Goal: Task Accomplishment & Management: Manage account settings

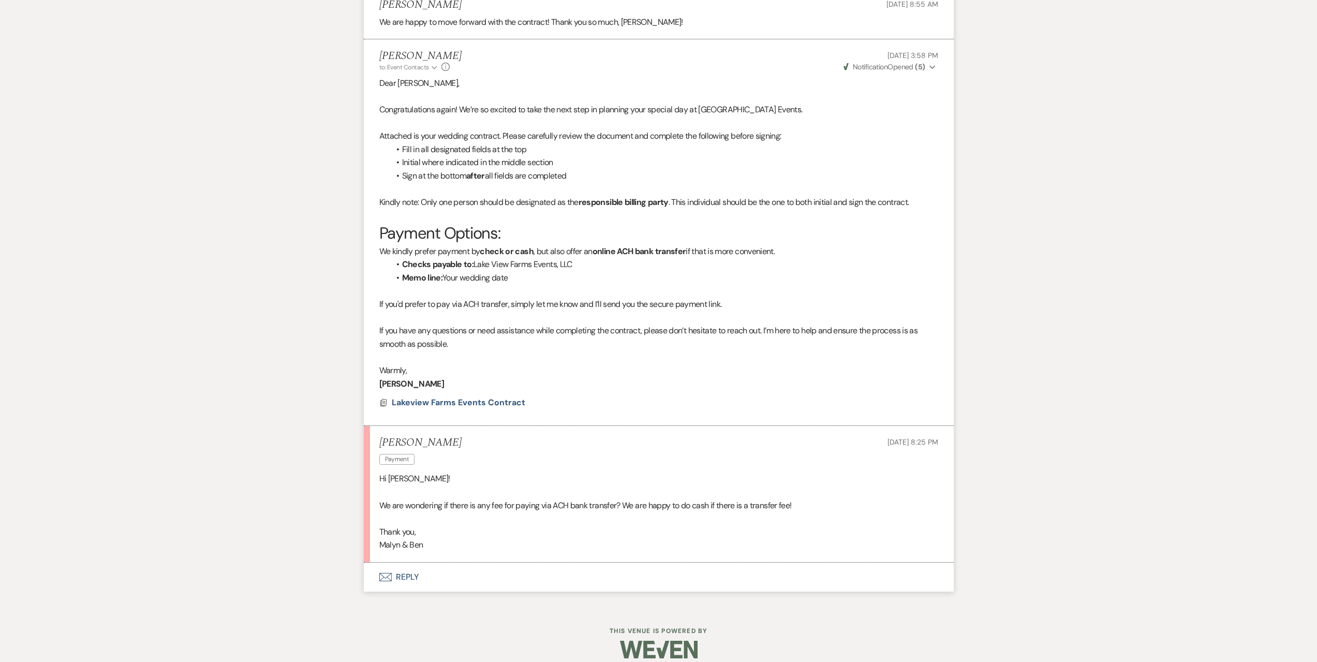
scroll to position [3441, 0]
click at [456, 574] on button "Envelope Reply" at bounding box center [659, 575] width 590 height 29
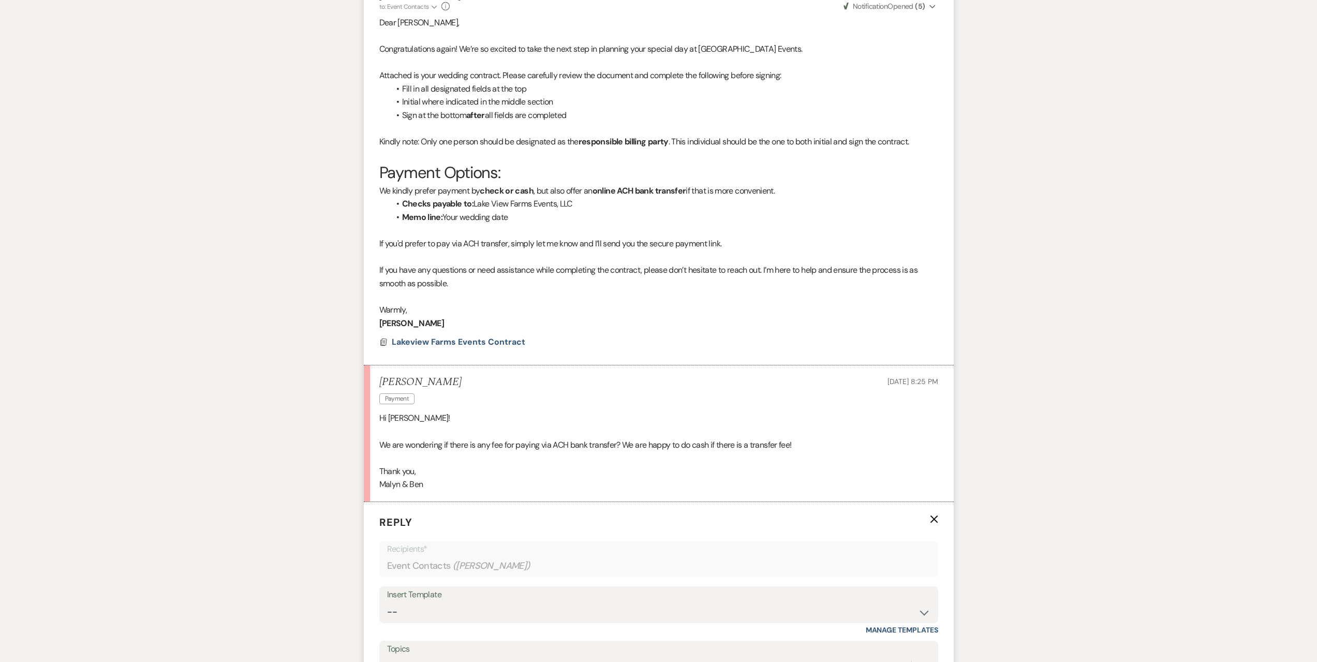
scroll to position [3700, 0]
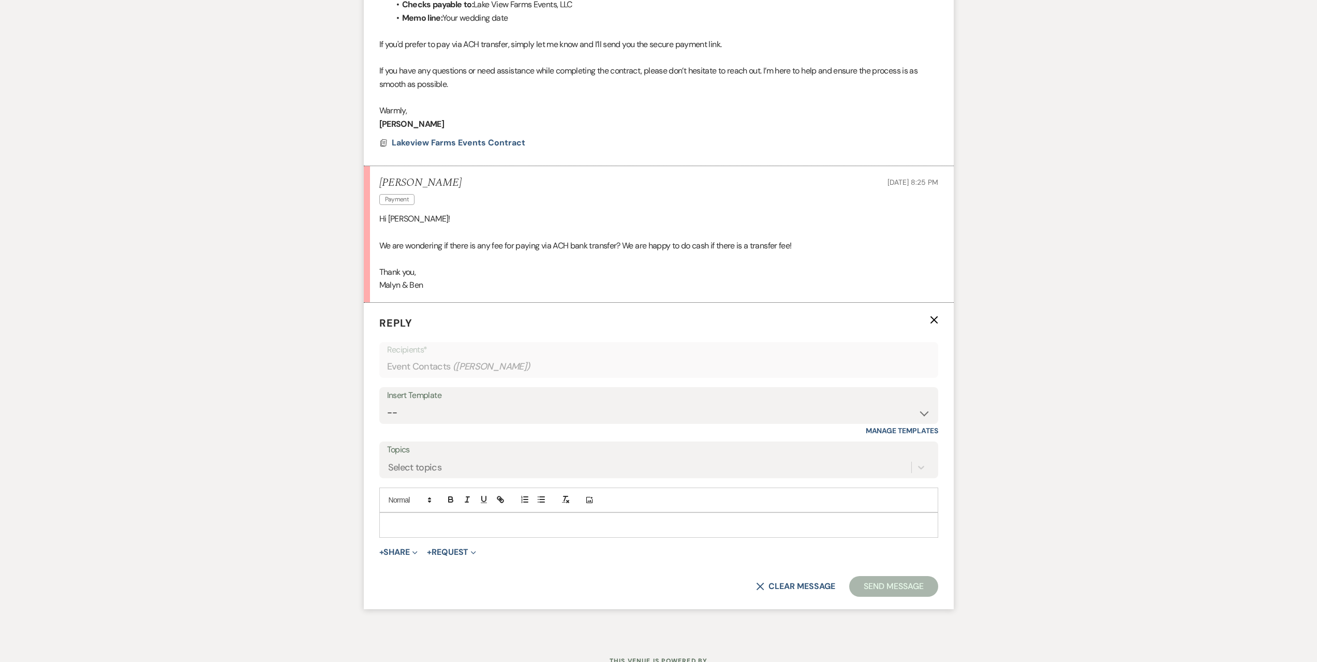
click at [464, 525] on p at bounding box center [659, 524] width 542 height 11
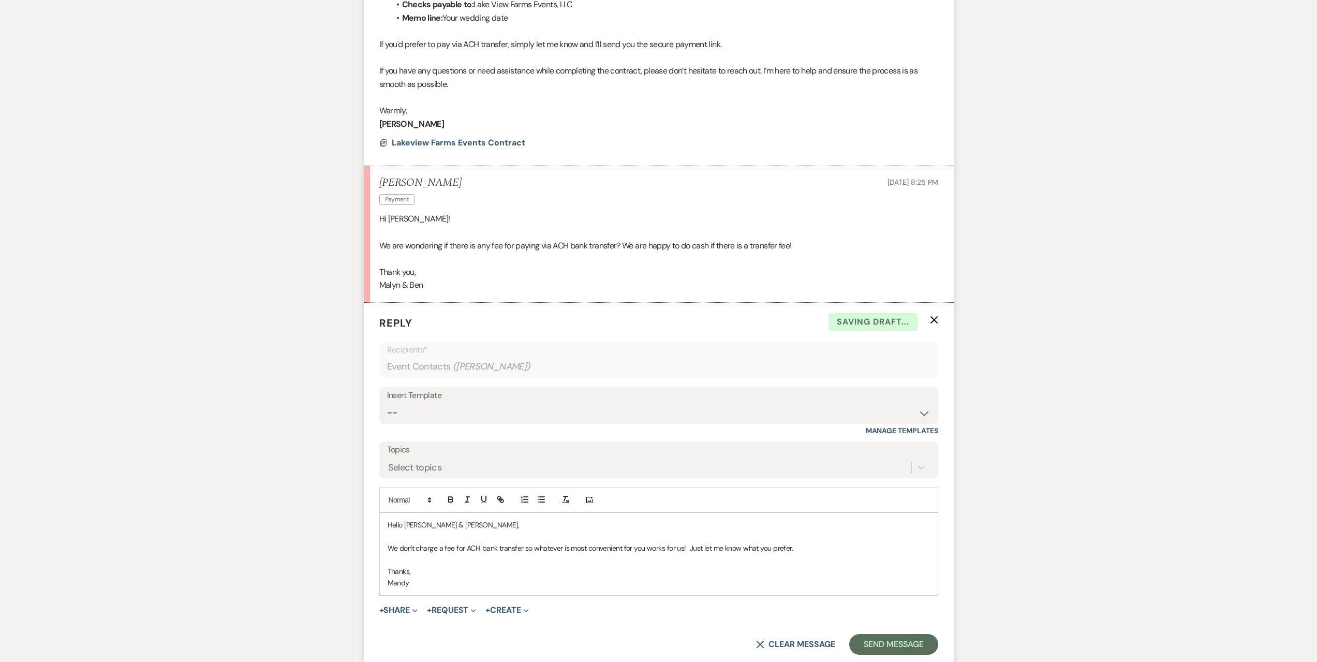
click at [457, 551] on p "We don't charge a fee for ACH bank transfer so whatever is most convenient for …" at bounding box center [659, 547] width 542 height 11
click at [420, 556] on p at bounding box center [659, 559] width 542 height 11
click at [589, 548] on p "We don't charge a fee for ACH bank transfer so whatever is most convenient for …" at bounding box center [659, 547] width 542 height 11
click at [732, 544] on p "We don't charge a fee for ACH bank transfer so whatever is most convenient for …" at bounding box center [659, 547] width 542 height 11
click at [431, 560] on p at bounding box center [659, 559] width 542 height 11
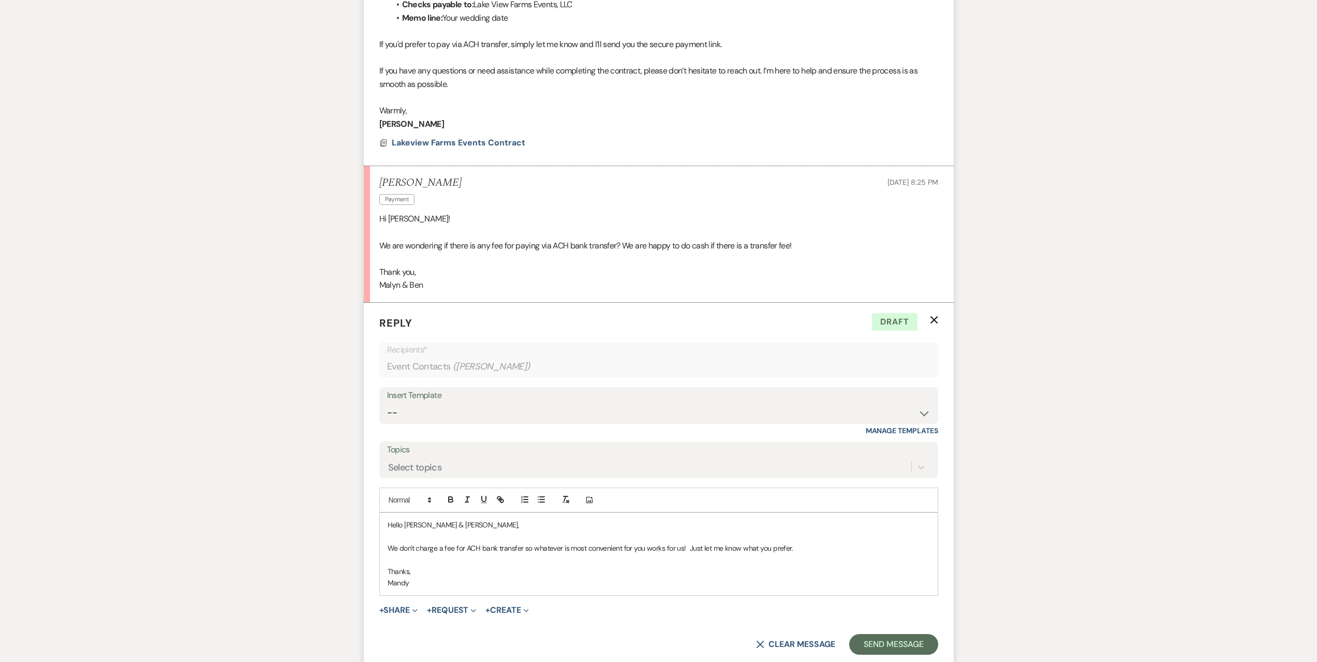
click at [502, 558] on p at bounding box center [659, 559] width 542 height 11
click at [902, 640] on button "Send Message" at bounding box center [893, 644] width 88 height 21
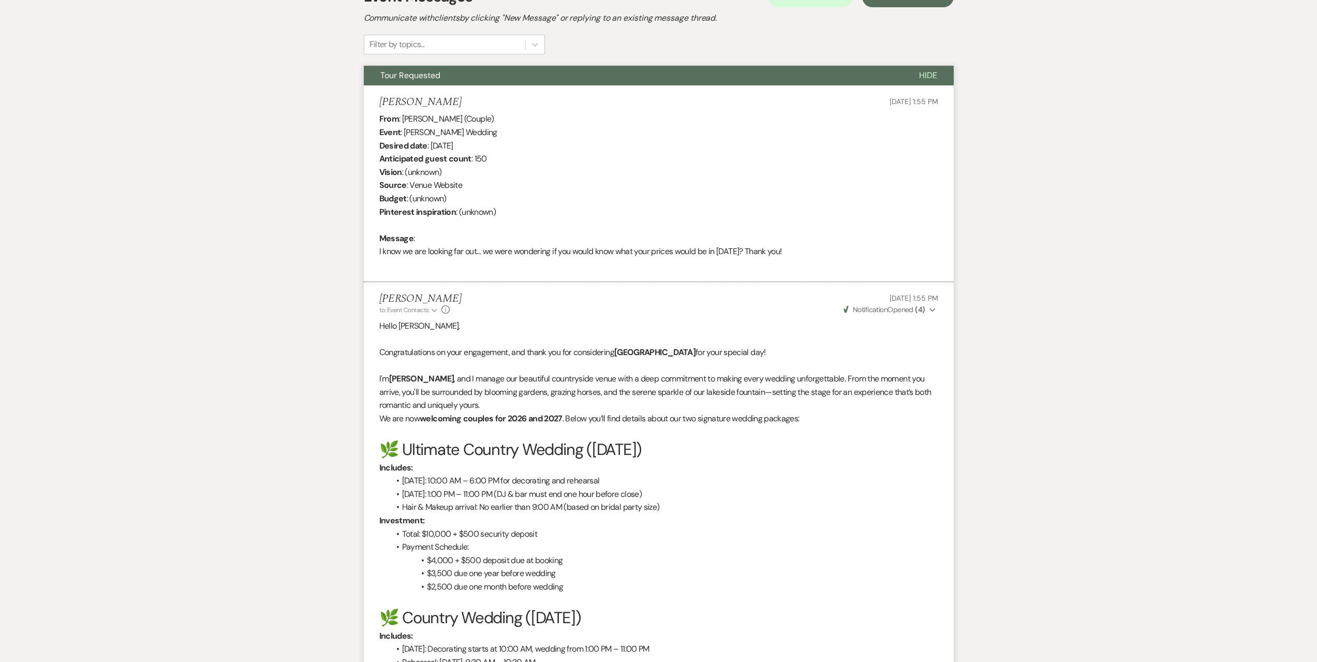
scroll to position [0, 0]
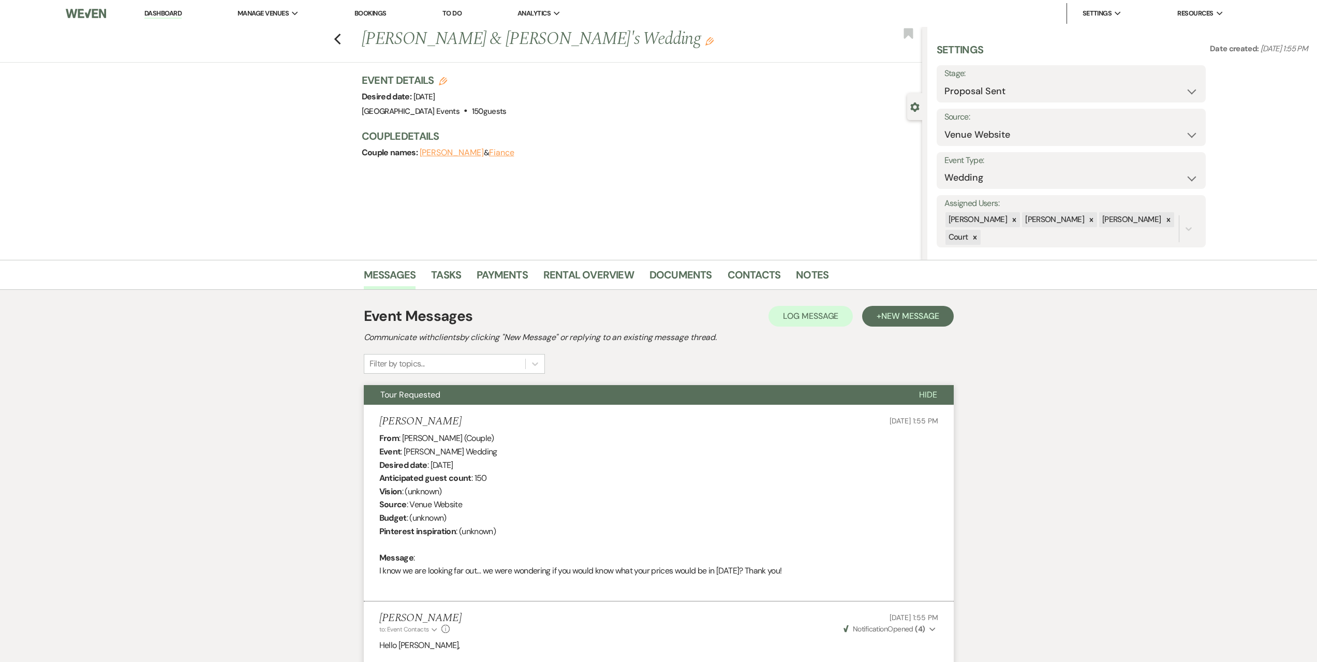
click at [170, 10] on link "Dashboard" at bounding box center [162, 14] width 37 height 10
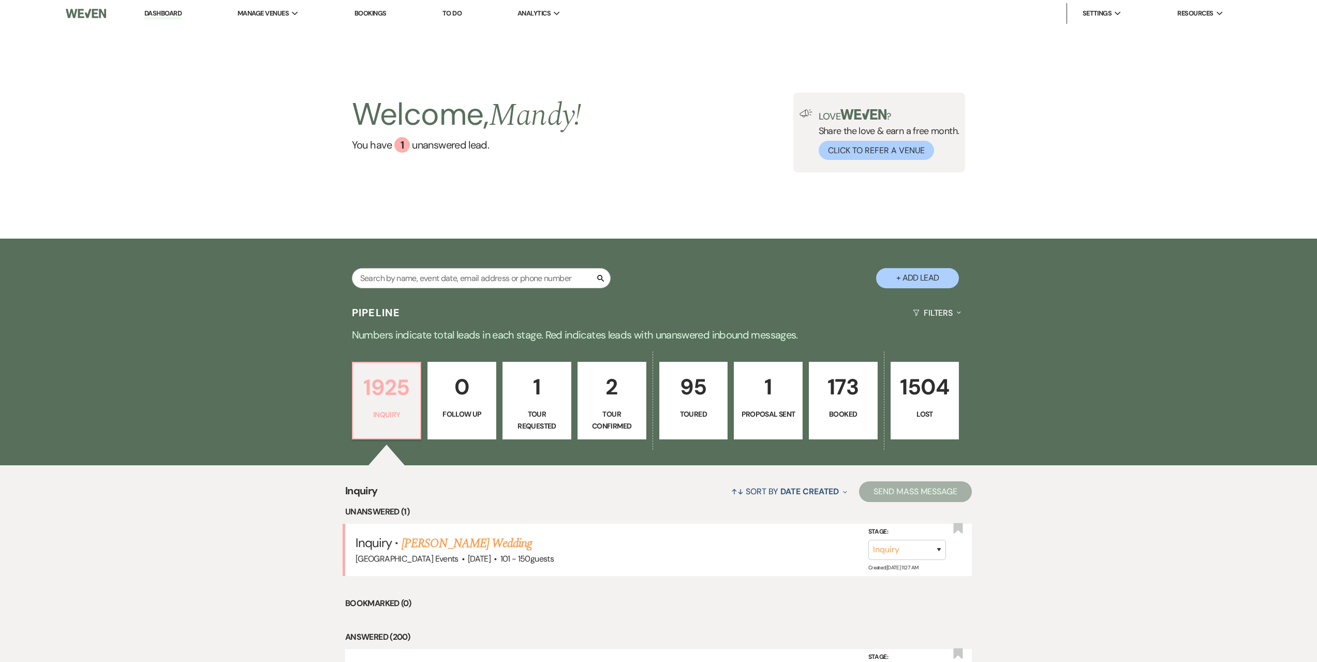
click at [412, 418] on p "Inquiry" at bounding box center [386, 414] width 55 height 11
click at [495, 542] on link "[PERSON_NAME] Wedding" at bounding box center [467, 543] width 131 height 19
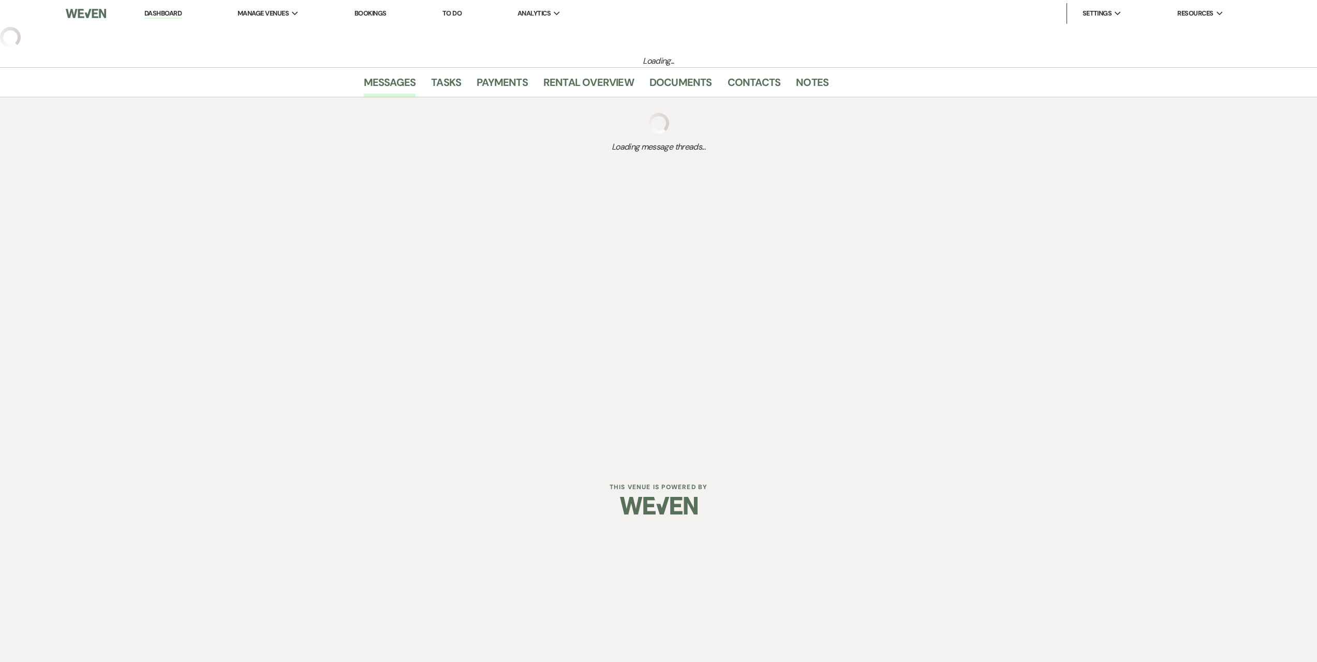
select select "2"
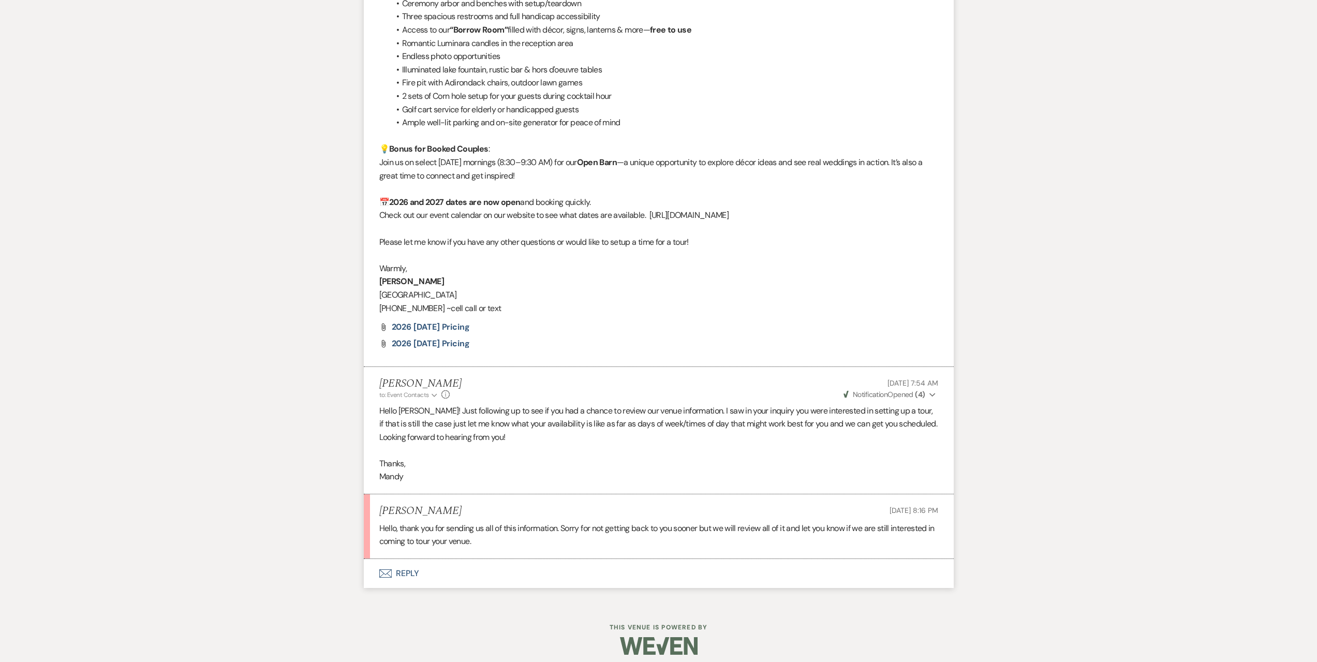
scroll to position [1472, 0]
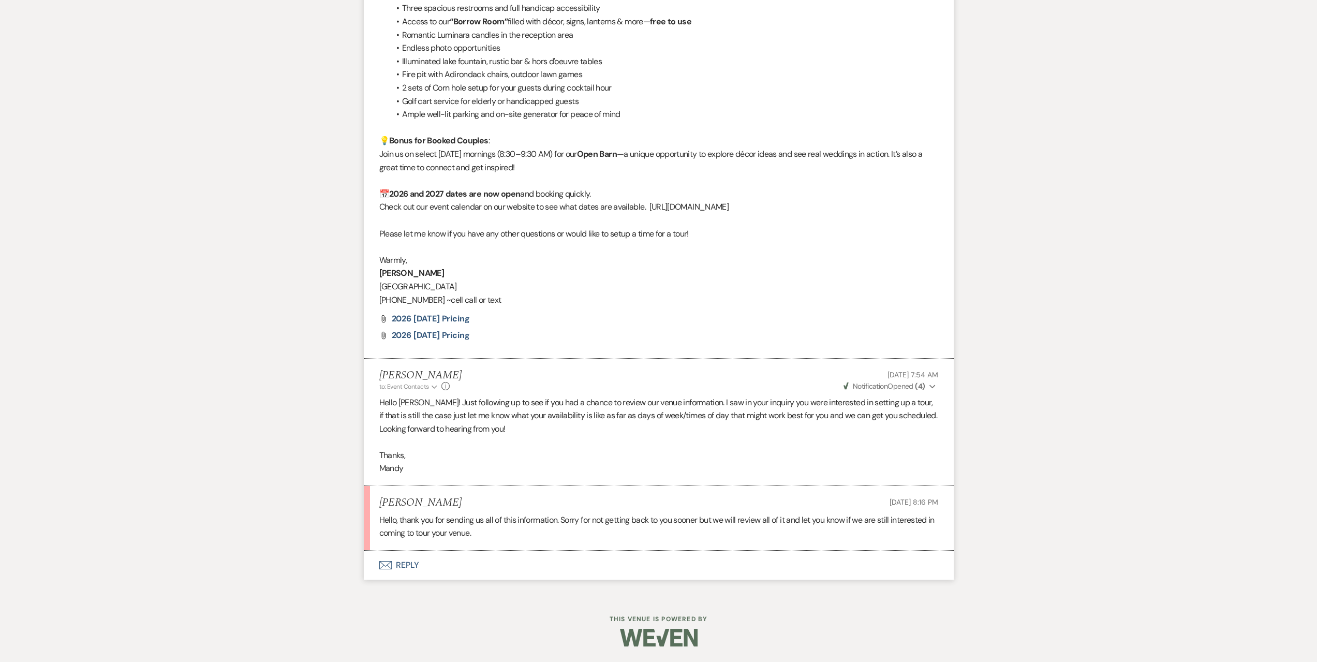
click at [434, 565] on button "Envelope Reply" at bounding box center [659, 565] width 590 height 29
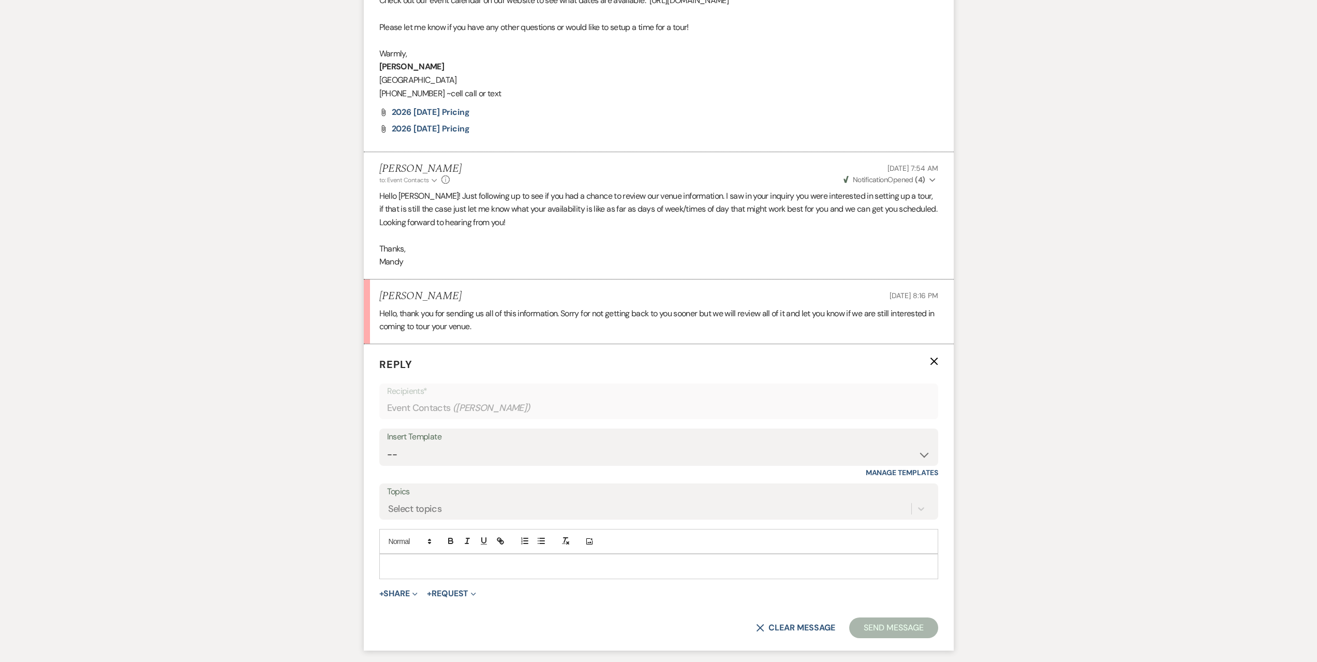
scroll to position [1679, 0]
click at [411, 561] on p at bounding box center [659, 565] width 542 height 11
click at [777, 627] on button "X Clear message" at bounding box center [795, 627] width 79 height 8
click at [790, 624] on button "X Clear message" at bounding box center [795, 627] width 79 height 8
click at [932, 361] on icon "X" at bounding box center [934, 361] width 8 height 8
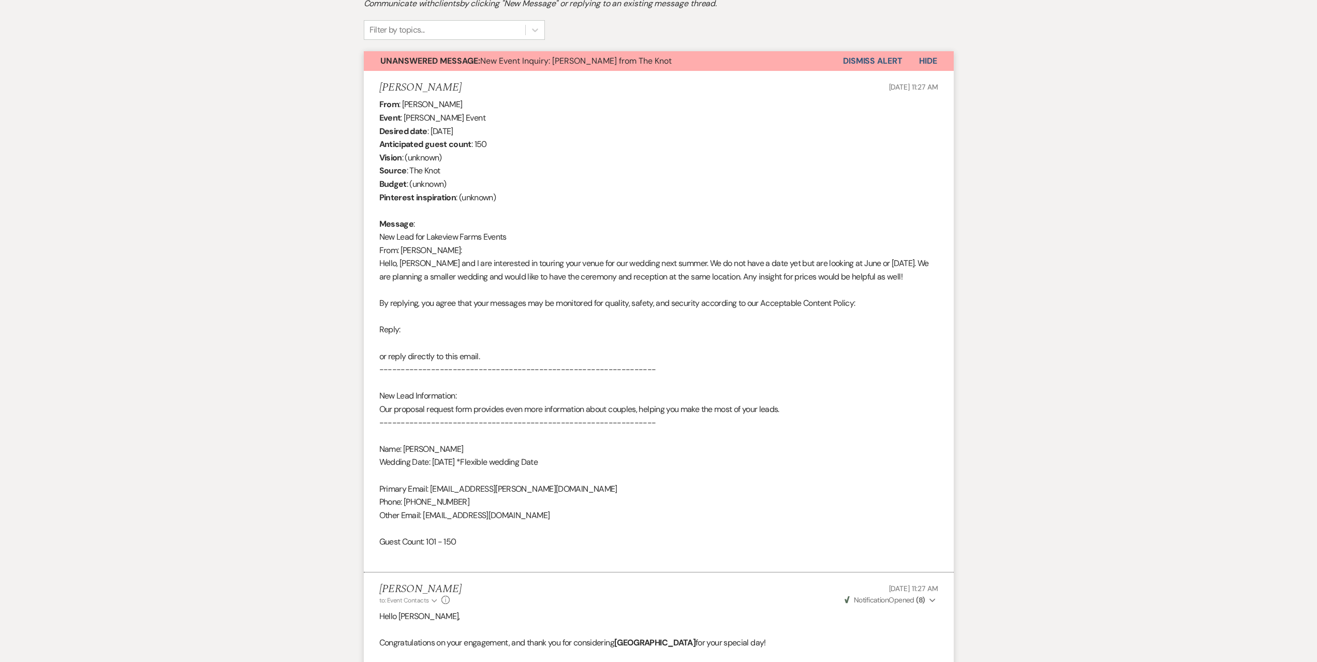
scroll to position [0, 0]
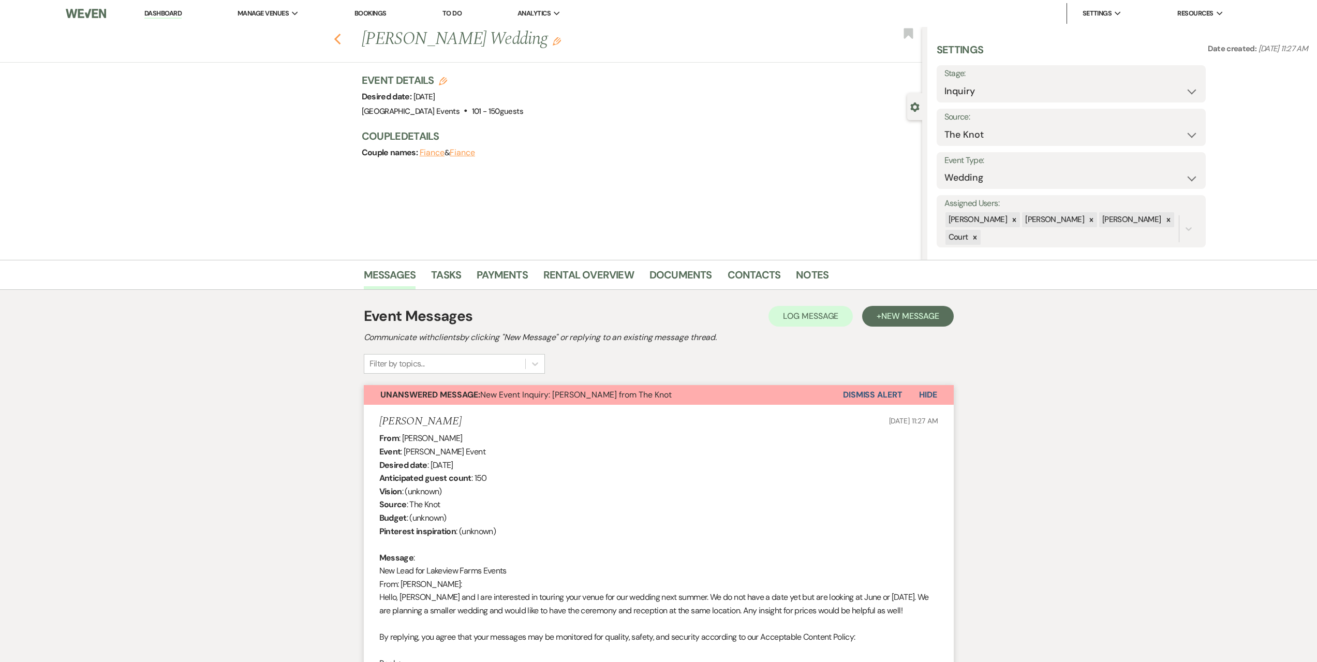
click at [342, 37] on icon "Previous" at bounding box center [338, 39] width 8 height 12
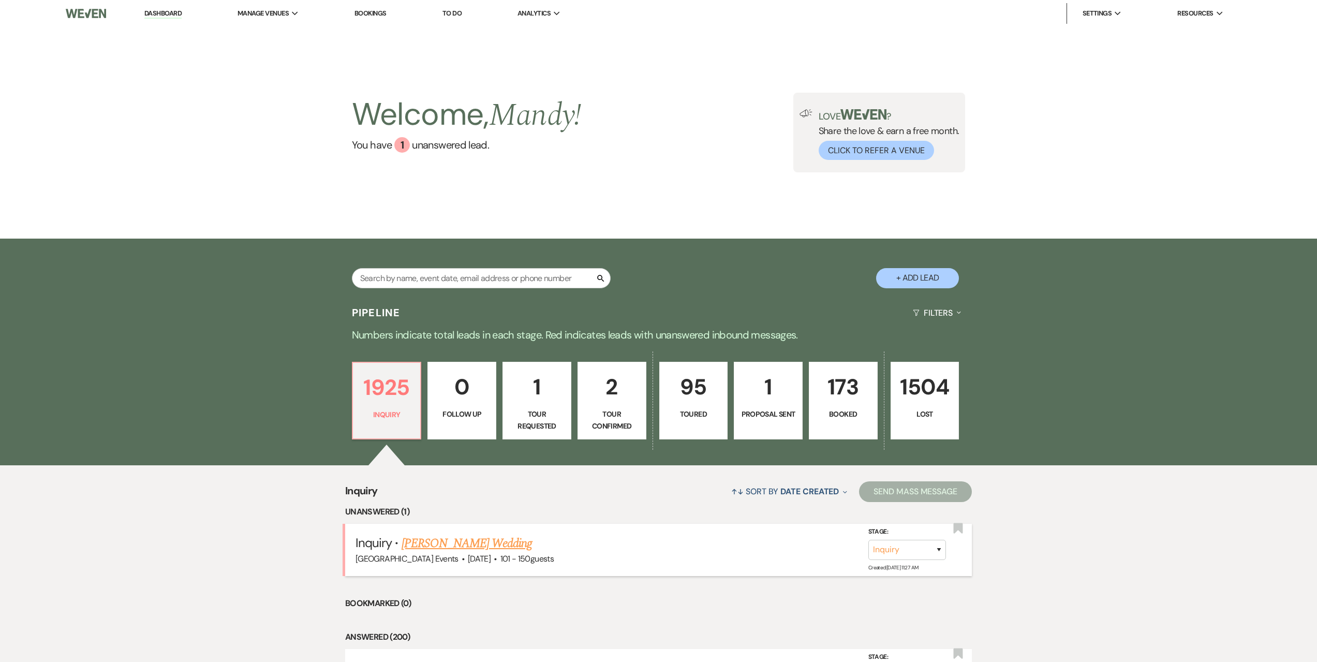
click at [436, 536] on link "[PERSON_NAME] Wedding" at bounding box center [467, 543] width 131 height 19
select select "2"
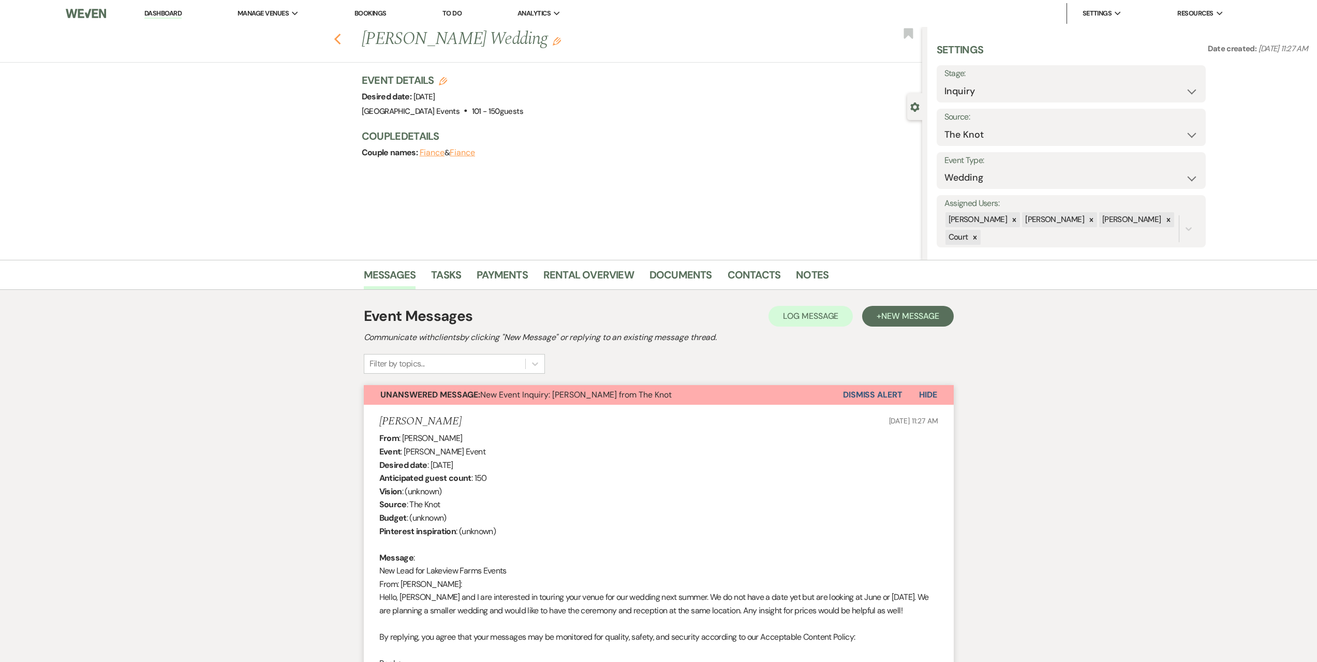
click at [339, 40] on use "button" at bounding box center [337, 39] width 7 height 11
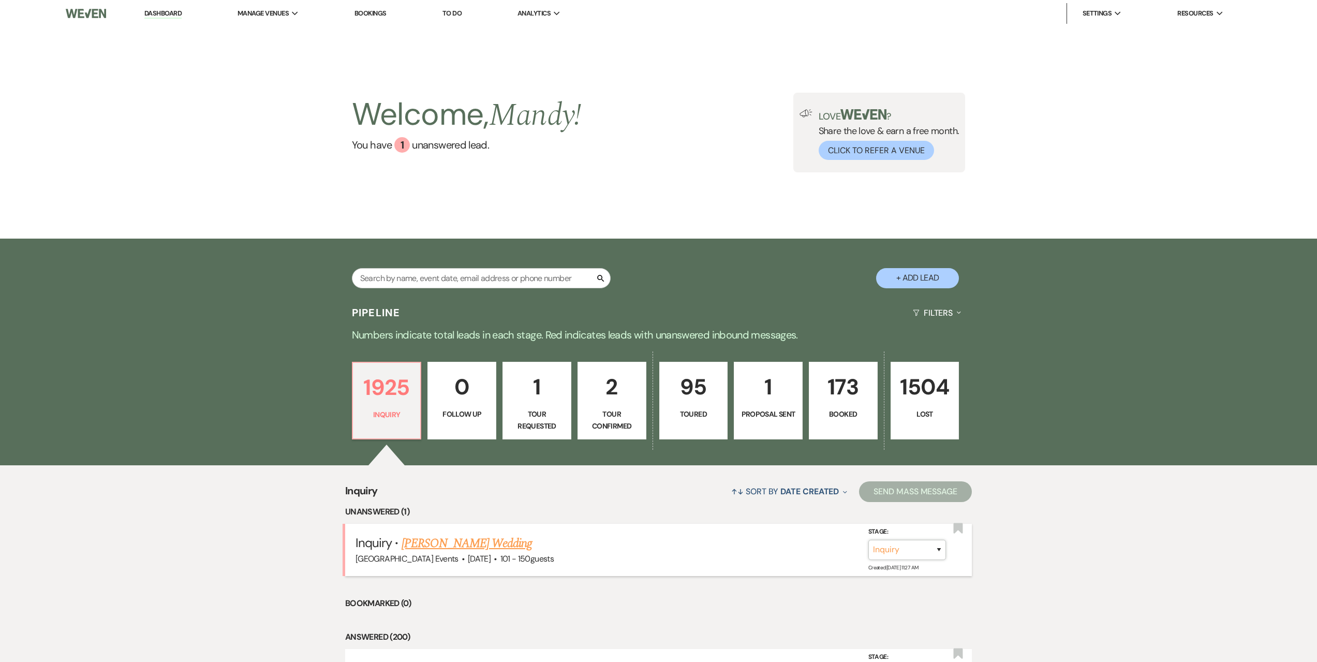
click at [912, 553] on select "Inquiry Follow Up Tour Requested Tour Confirmed Toured Proposal Sent Booked Lost" at bounding box center [907, 550] width 78 height 20
click at [790, 547] on h5 "Inquiry · Grace Williams's Wedding" at bounding box center [658, 543] width 606 height 19
click at [481, 545] on link "[PERSON_NAME] Wedding" at bounding box center [467, 543] width 131 height 19
select select "2"
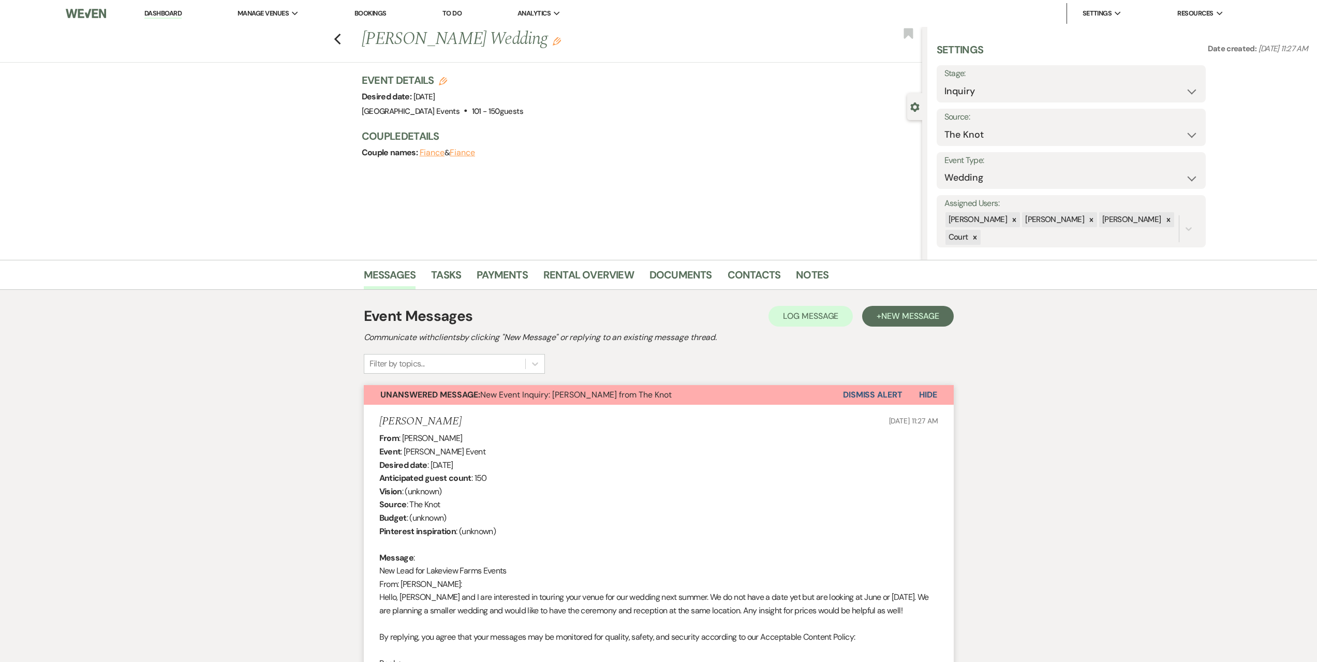
click at [881, 393] on button "Dismiss Alert" at bounding box center [873, 395] width 60 height 20
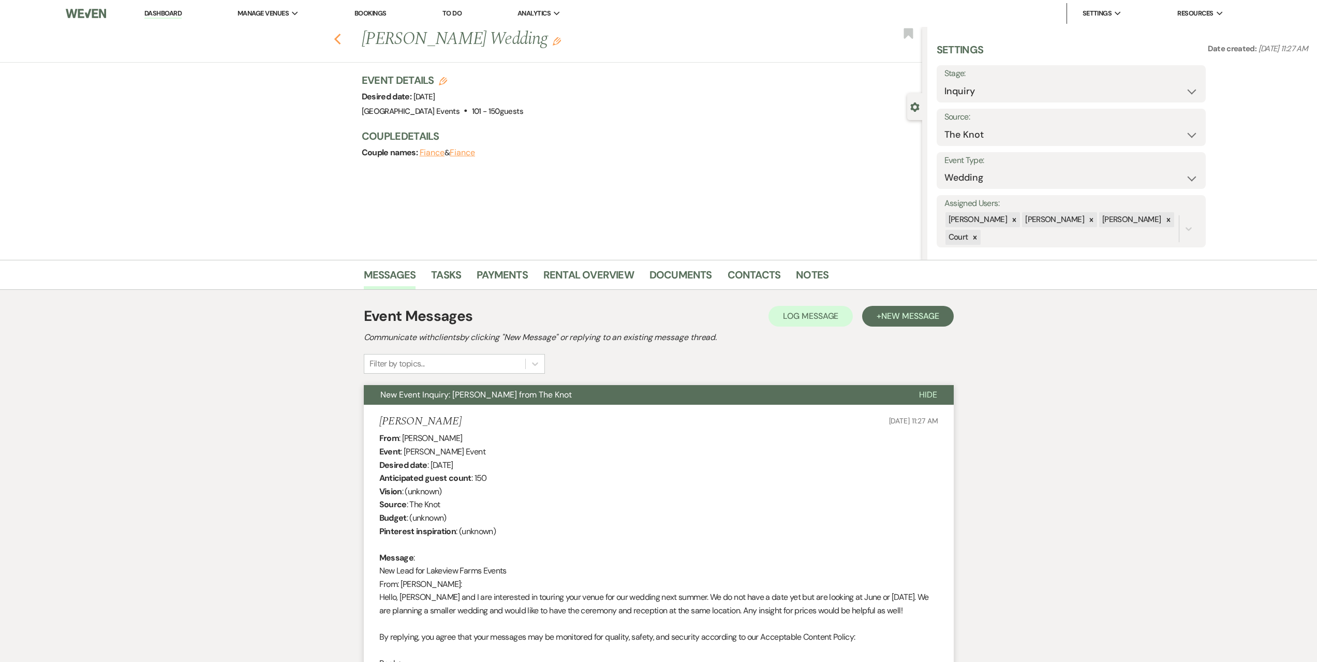
click at [342, 38] on icon "Previous" at bounding box center [338, 39] width 8 height 12
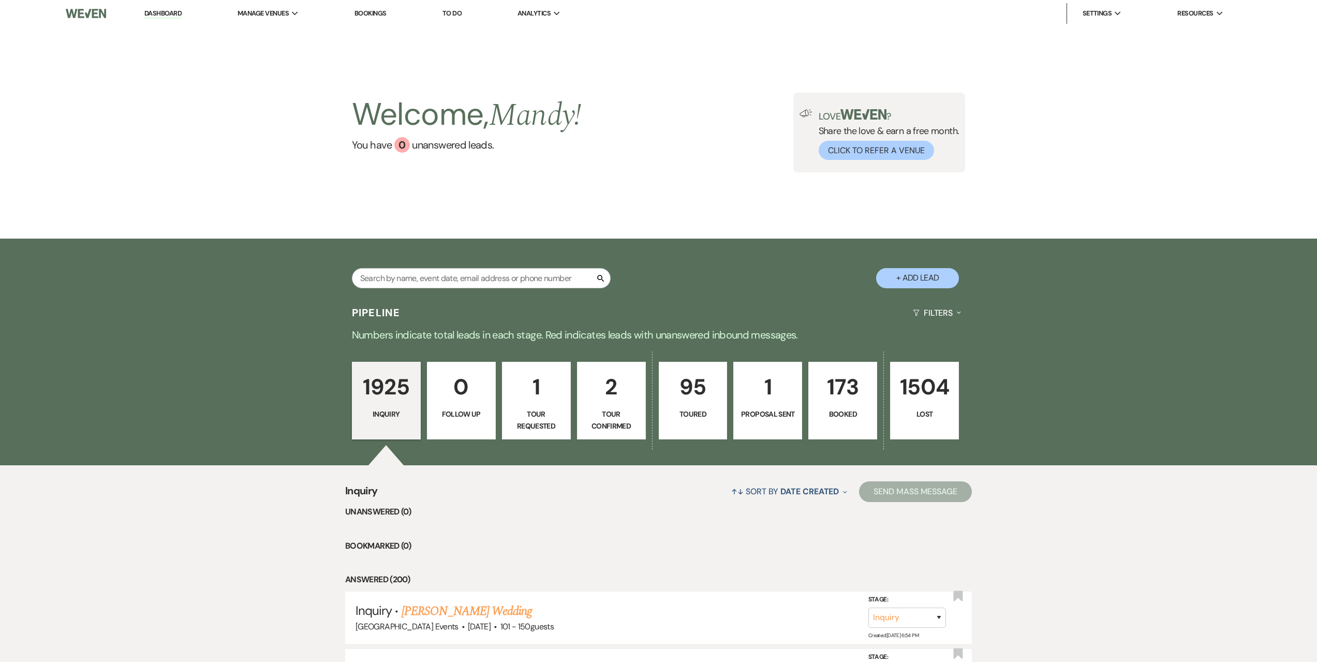
click at [164, 10] on link "Dashboard" at bounding box center [162, 14] width 37 height 10
click at [759, 388] on p "1" at bounding box center [767, 386] width 55 height 35
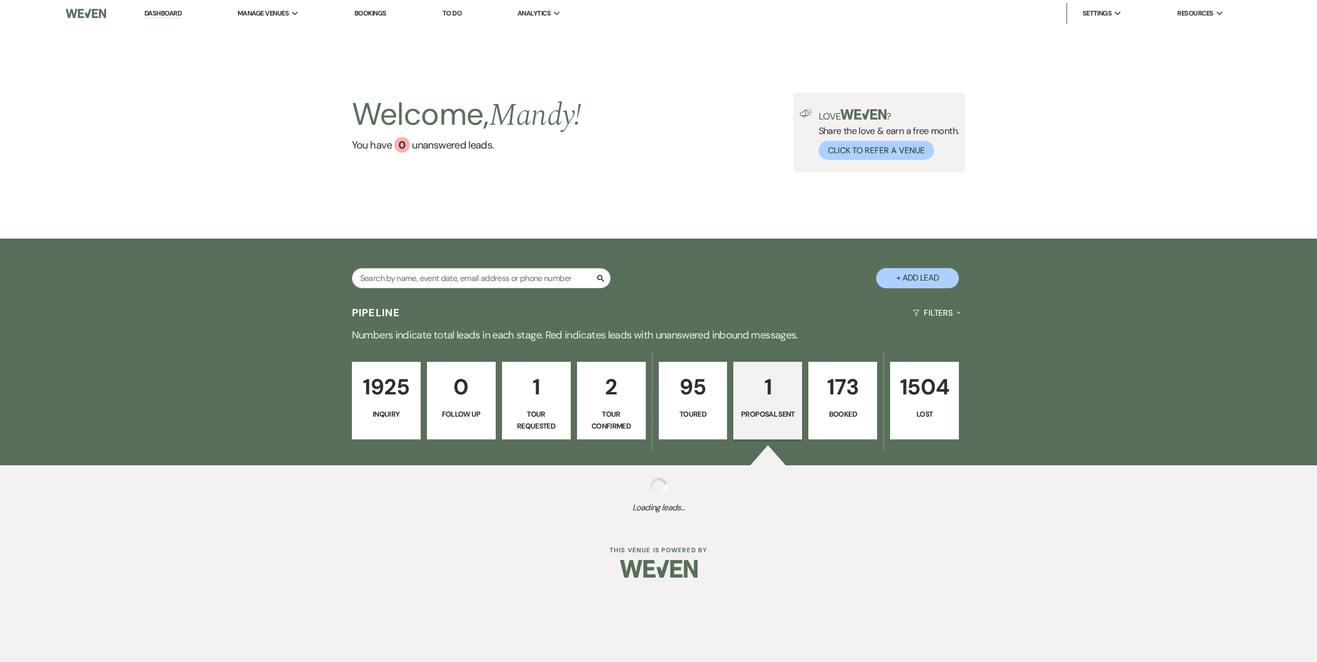
select select "6"
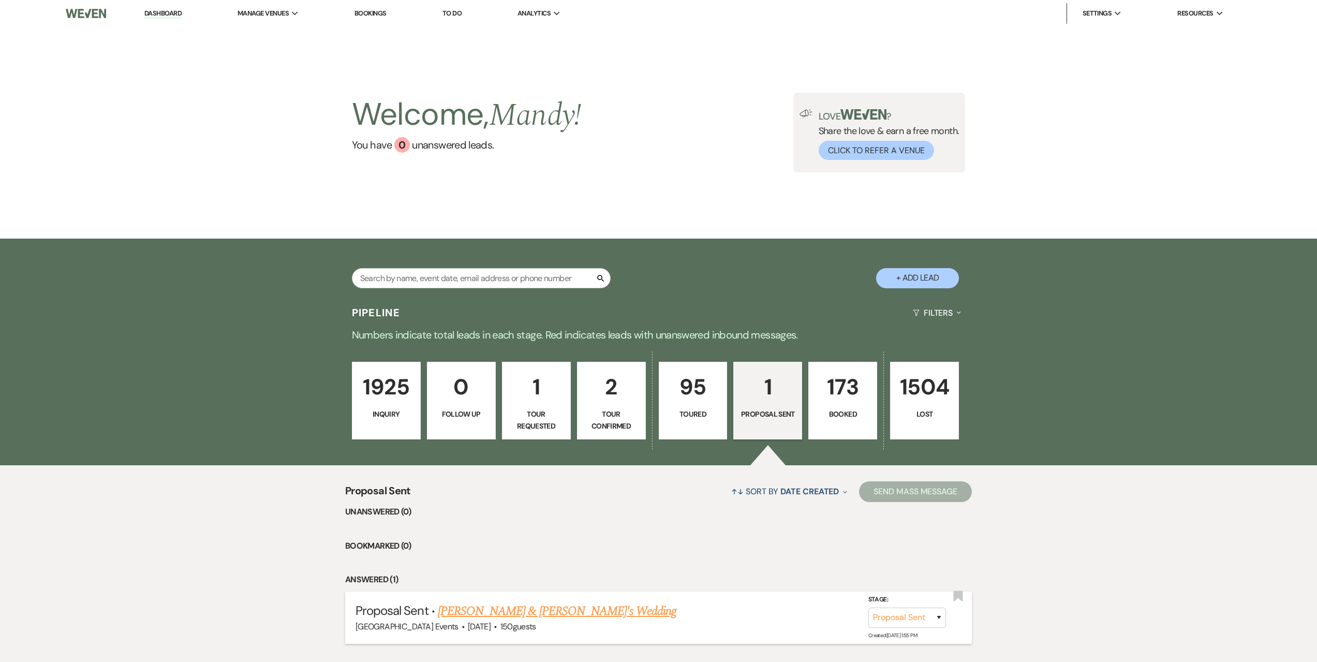
click at [494, 606] on link "[PERSON_NAME] & [PERSON_NAME]'s Wedding" at bounding box center [557, 611] width 239 height 19
select select "6"
select select "5"
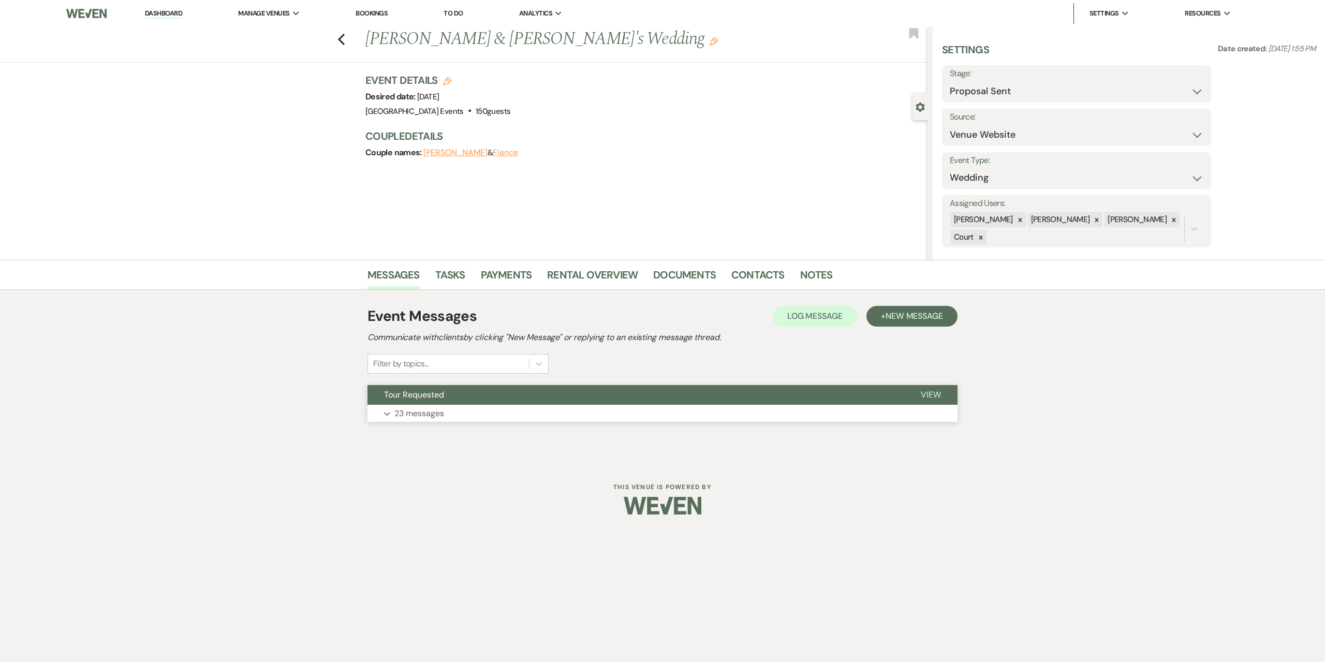
click at [546, 408] on button "Expand 23 messages" at bounding box center [662, 414] width 590 height 18
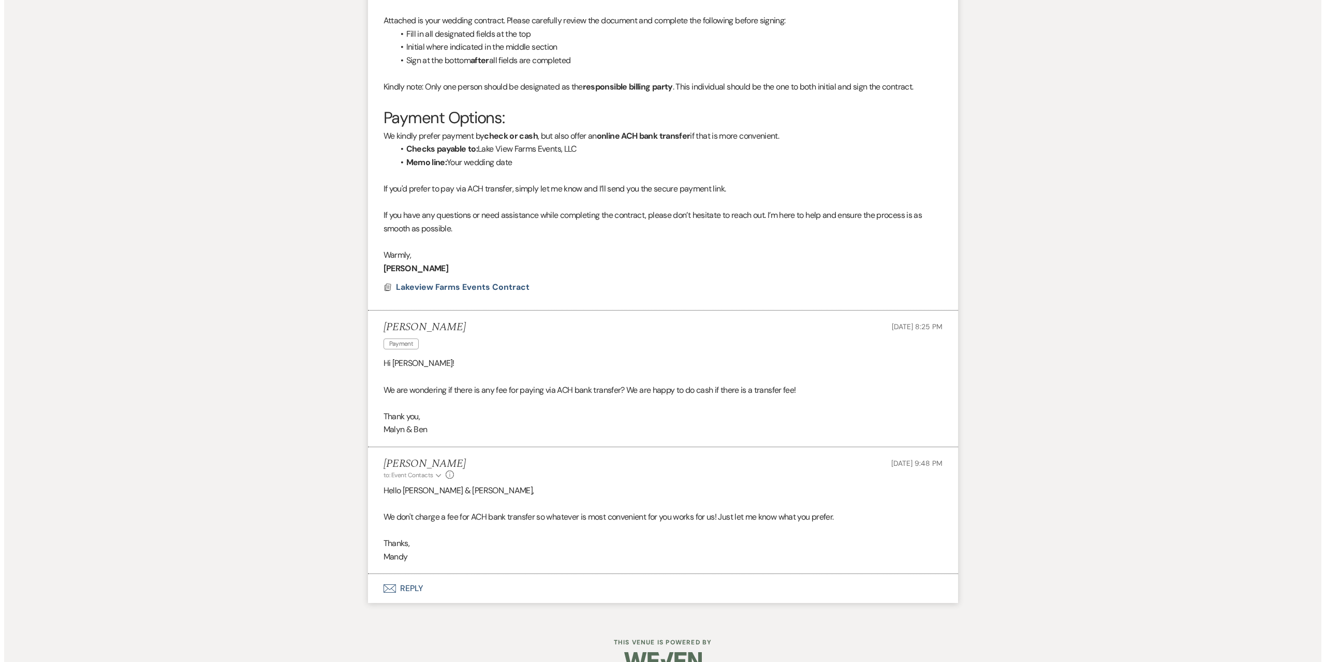
scroll to position [3575, 0]
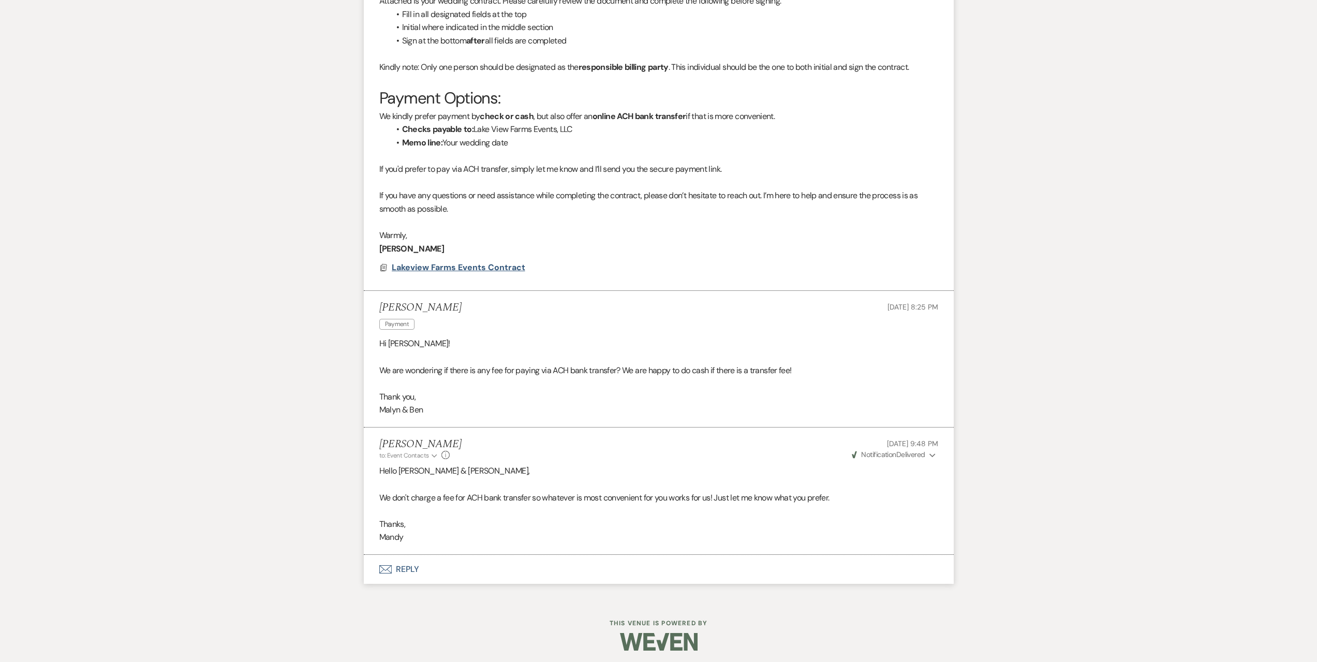
click at [484, 265] on span "Lakeview Farms Events Contract" at bounding box center [458, 267] width 133 height 11
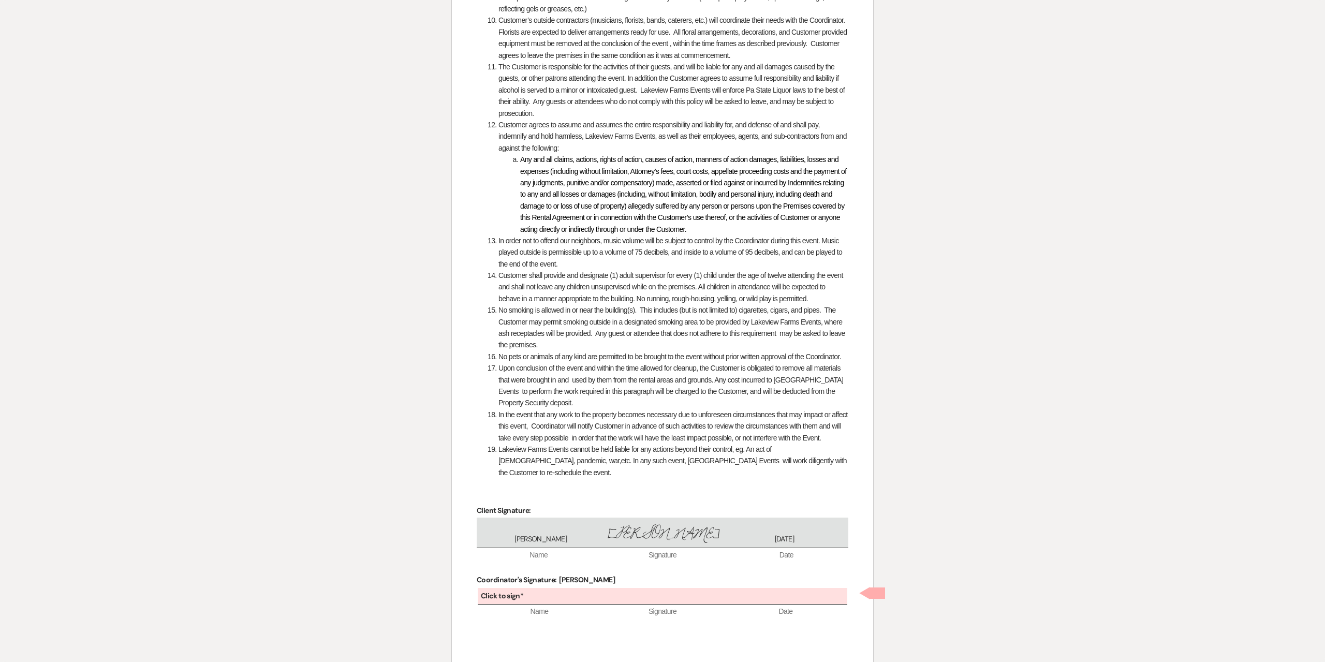
scroll to position [1231, 0]
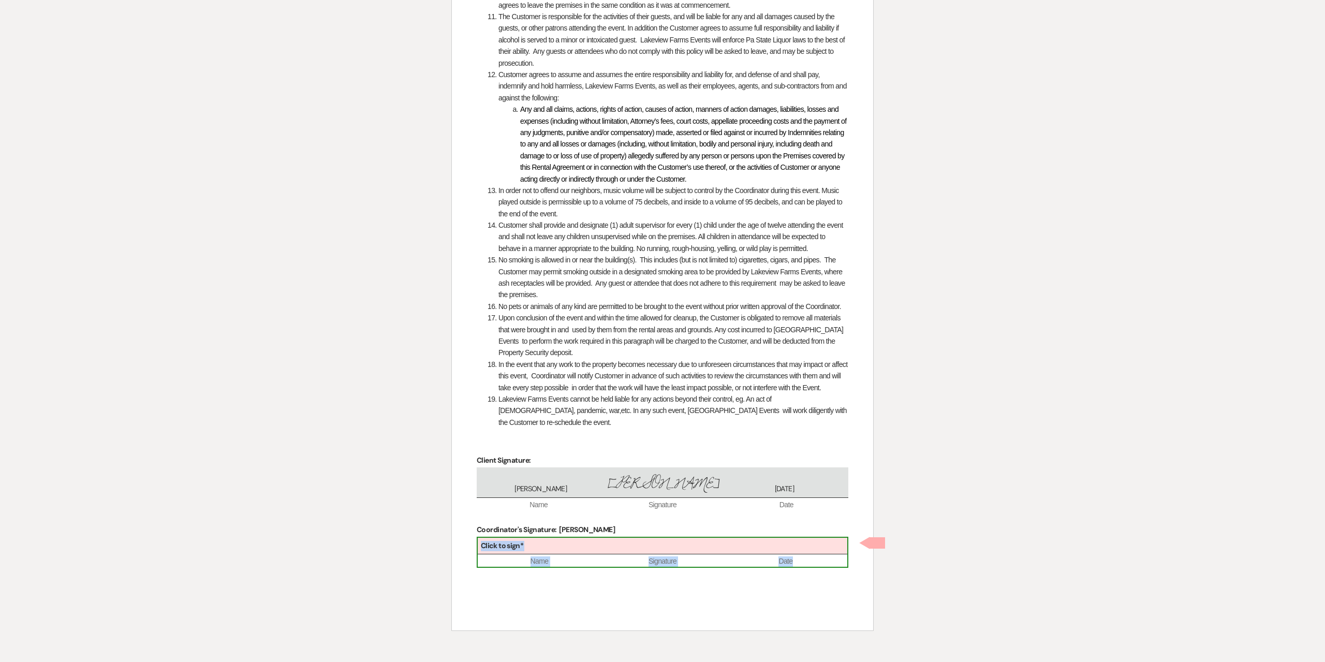
click at [563, 546] on div "Click to sign*" at bounding box center [662, 546] width 369 height 17
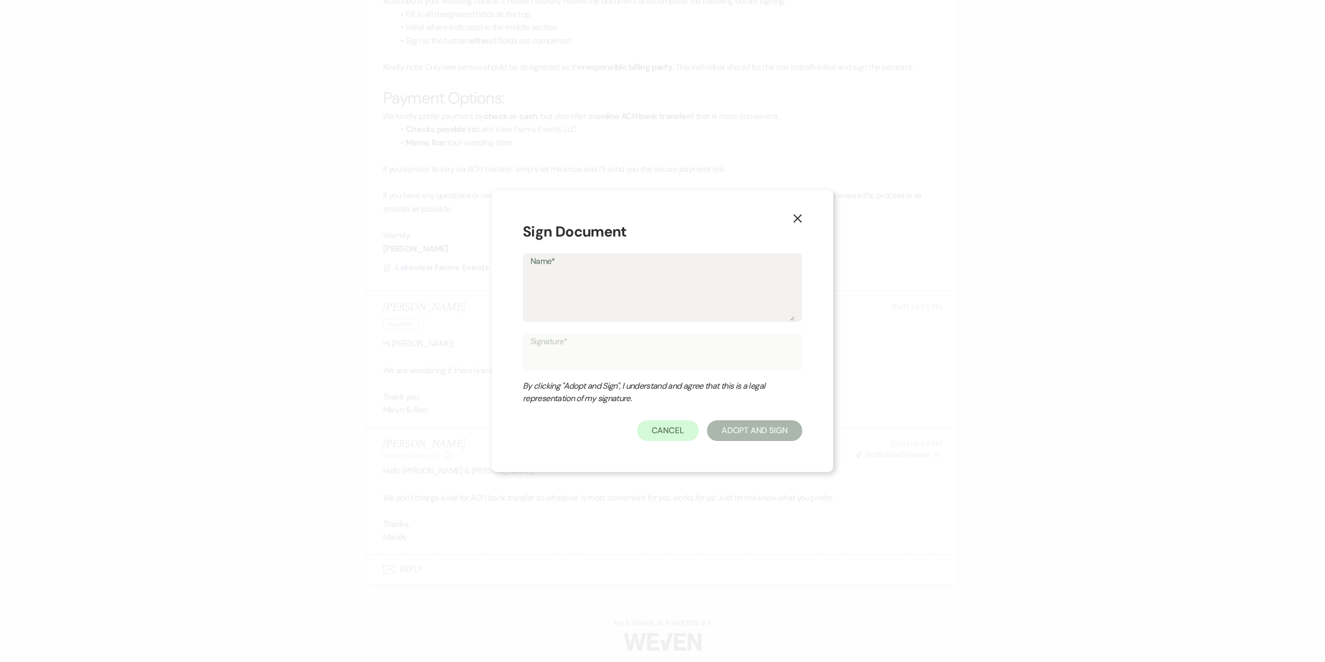
click at [559, 291] on textarea "Name*" at bounding box center [662, 295] width 264 height 52
type textarea "M"
type input "M"
type textarea "Ma"
type input "Ma"
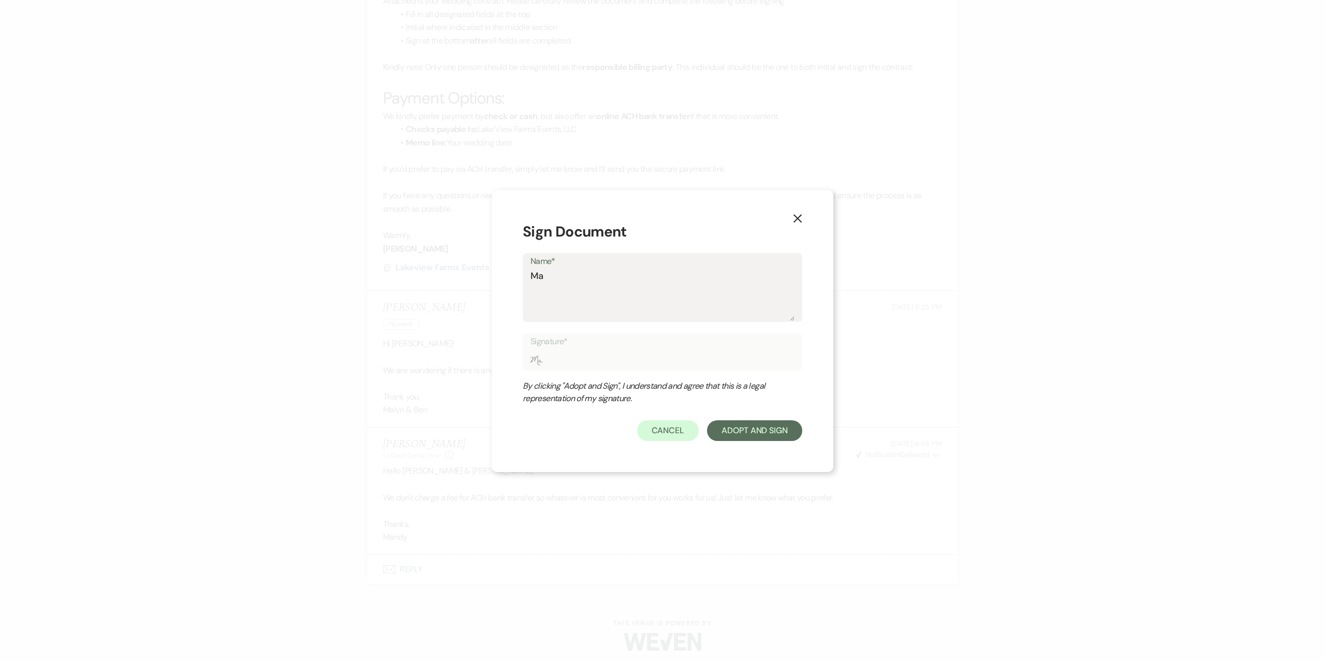
type textarea "Man"
type input "Man"
type textarea "Mand"
type input "Mand"
type textarea "Mandy"
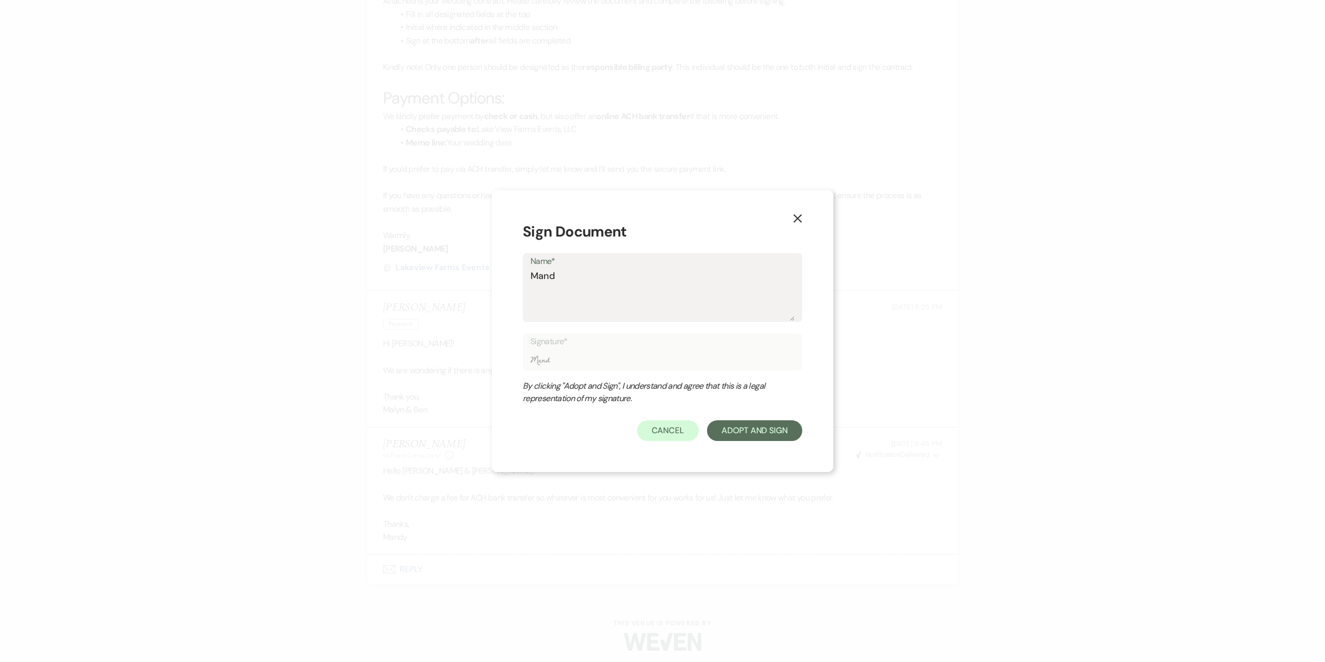
type input "Mandy"
type textarea "Mandy"
type input "Mandy"
type textarea "Mandy S"
type input "Mandy S"
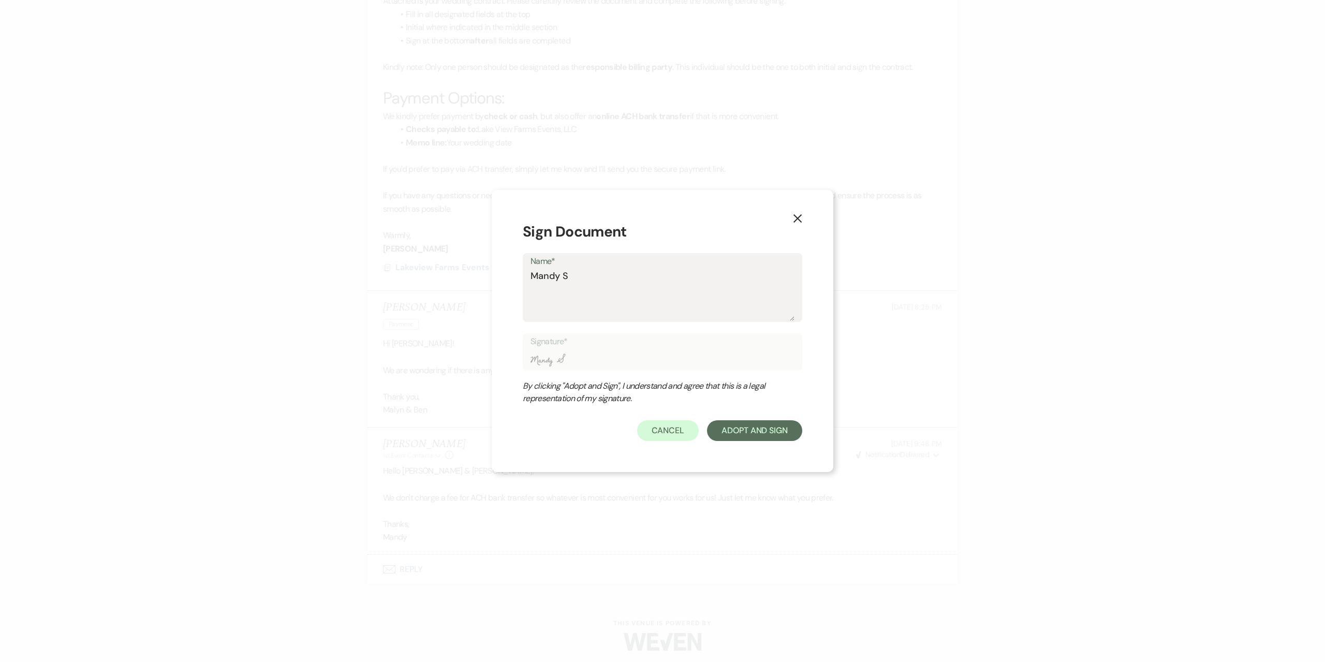
type textarea "Mandy S."
type input "Mandy S."
type textarea "Mandy S."
type input "Mandy S."
type textarea "Mandy S. C"
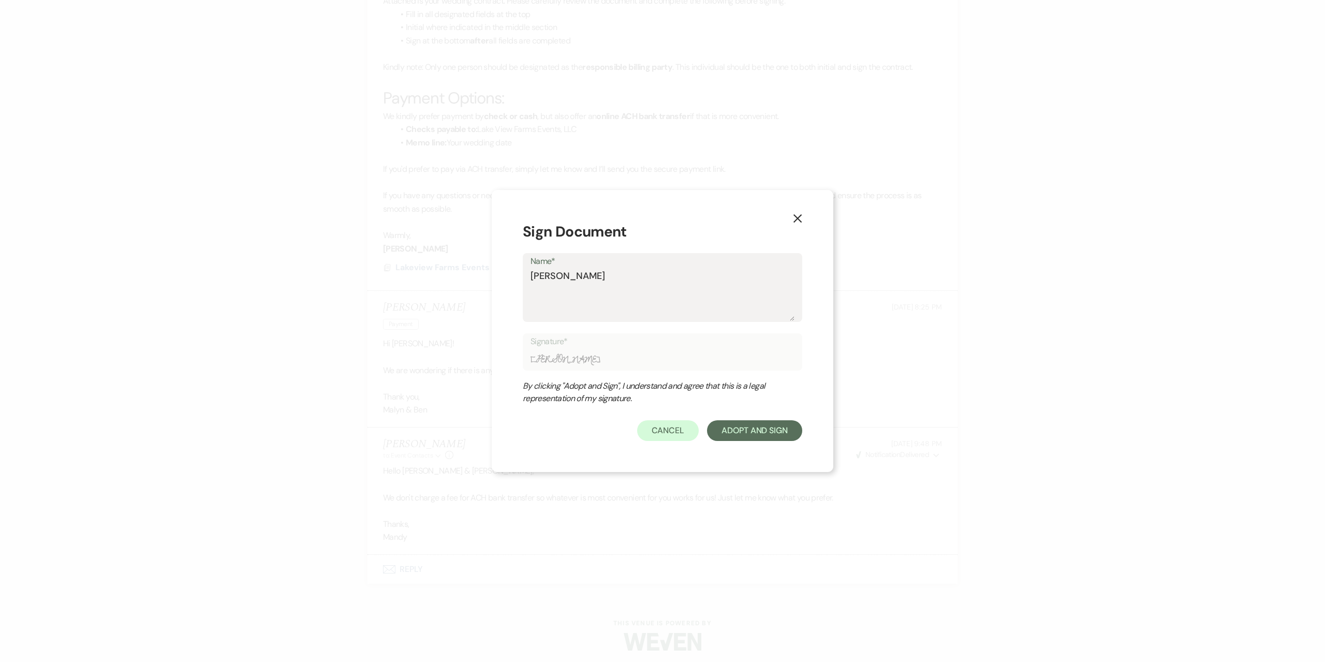
type input "Mandy S. C"
type textarea "Mandy S. Ca"
type input "Mandy S. Ca"
type textarea "Mandy S. Cas"
type input "Mandy S. Cas"
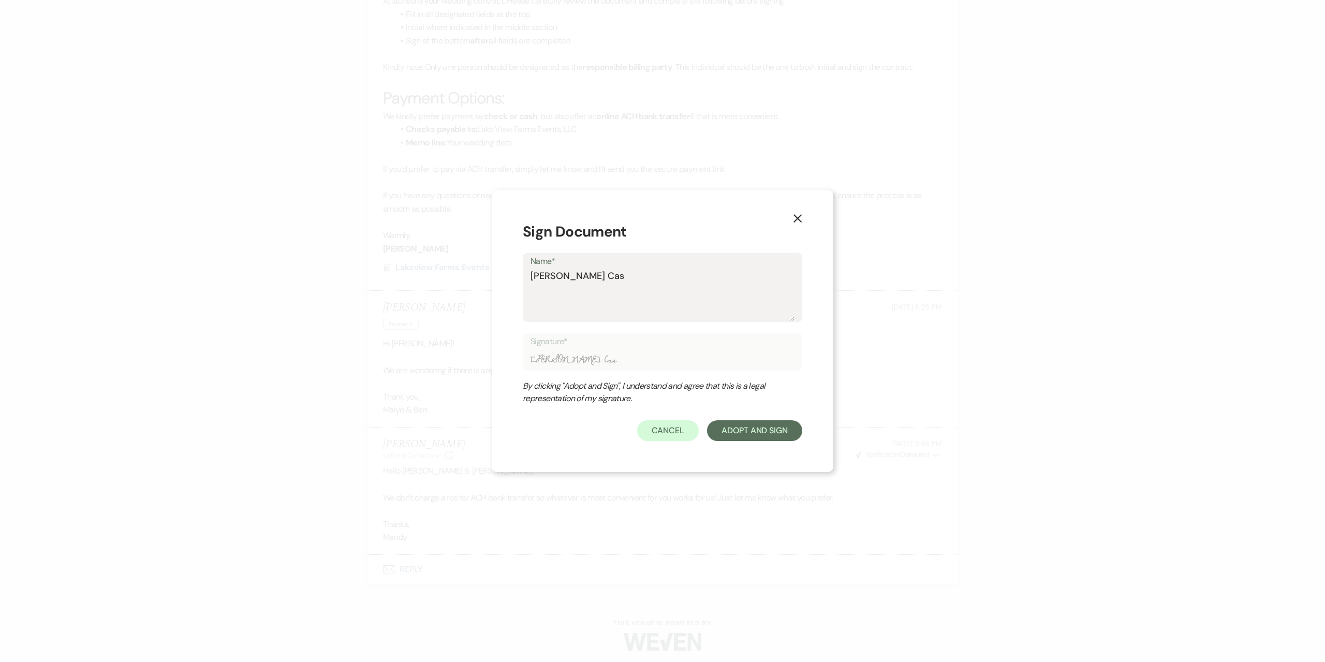
type textarea "Mandy S. Cash"
type input "Mandy S. Cash"
type textarea "Mandy S. Cashm"
type input "Mandy S. Cashm"
type textarea "Mandy S. Cashma"
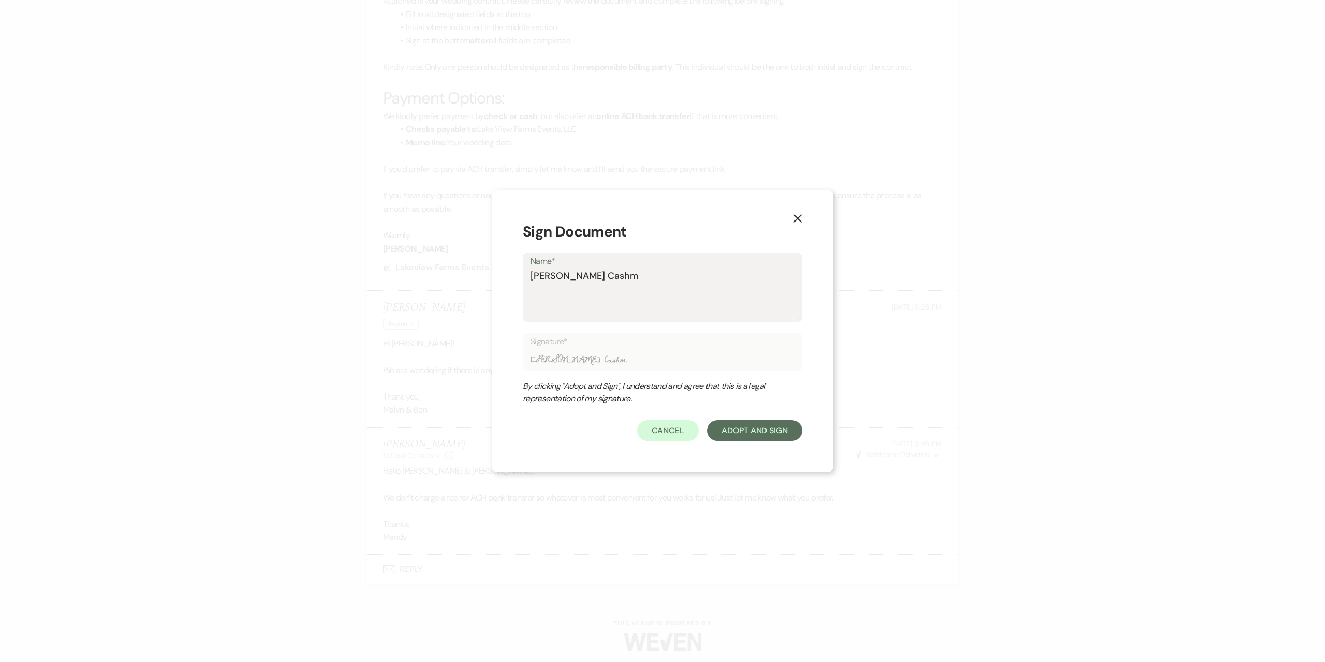
type input "Mandy S. Cashma"
type textarea "Mandy S. Cashman"
type input "Mandy S. Cashman"
type textarea "Mandy S. Cashman"
click at [744, 433] on button "Adopt And Sign" at bounding box center [754, 430] width 95 height 21
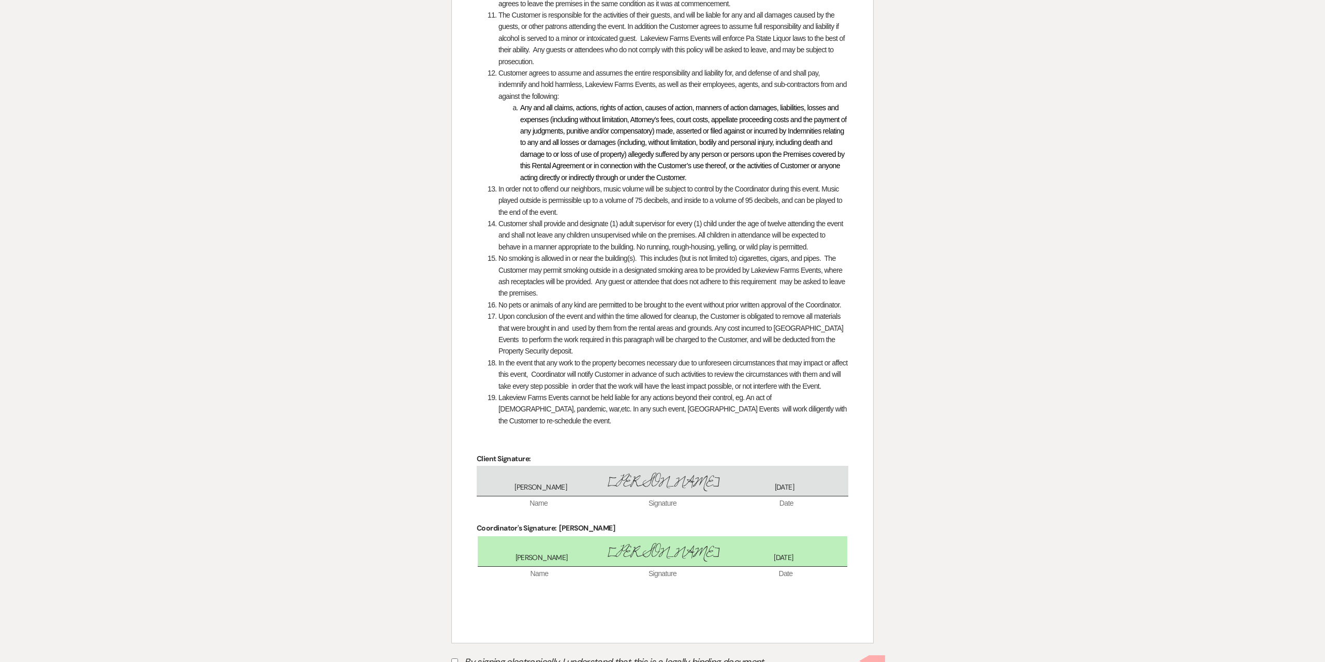
scroll to position [1275, 0]
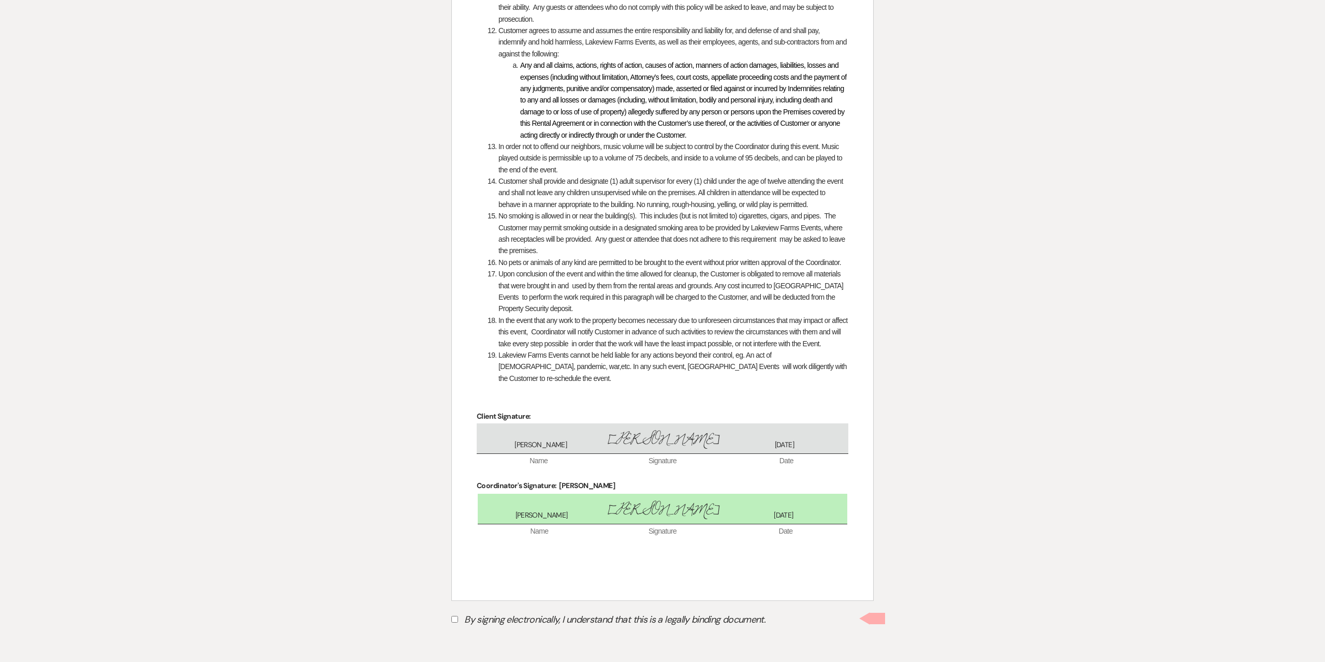
click at [456, 618] on input "By signing electronically, I understand that this is a legally binding document." at bounding box center [454, 619] width 7 height 7
checkbox input "true"
click at [495, 643] on button "Submit" at bounding box center [487, 643] width 72 height 19
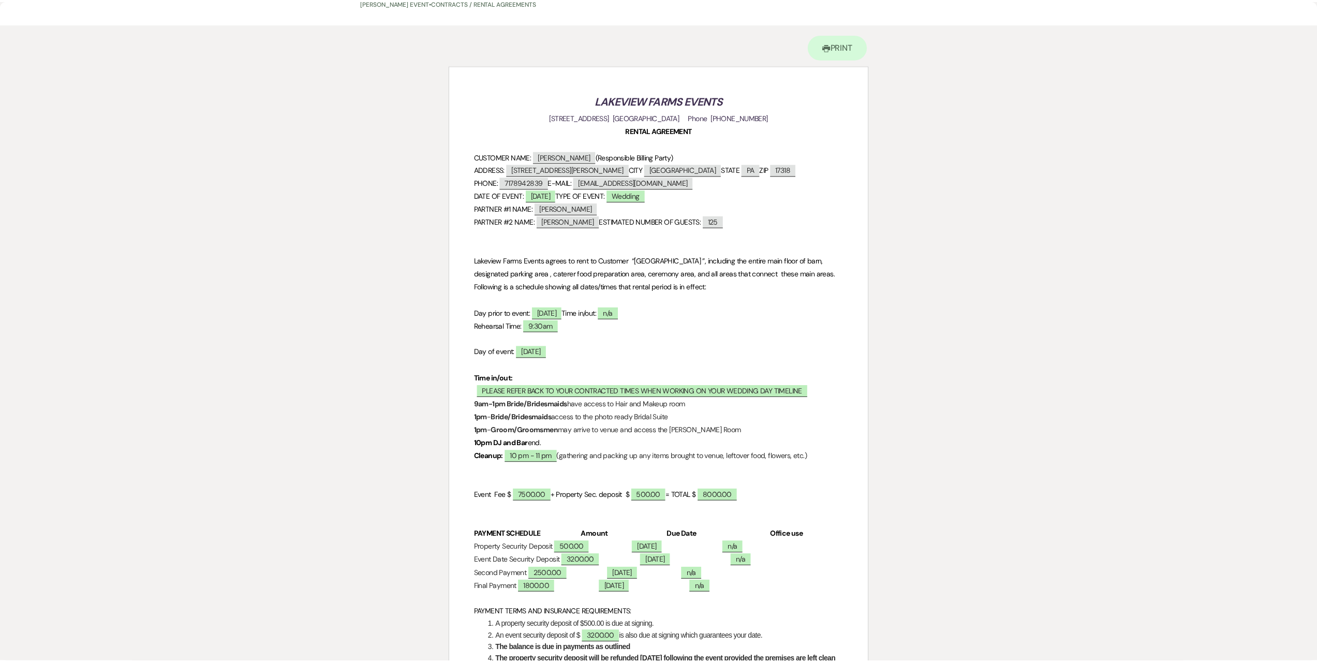
scroll to position [0, 0]
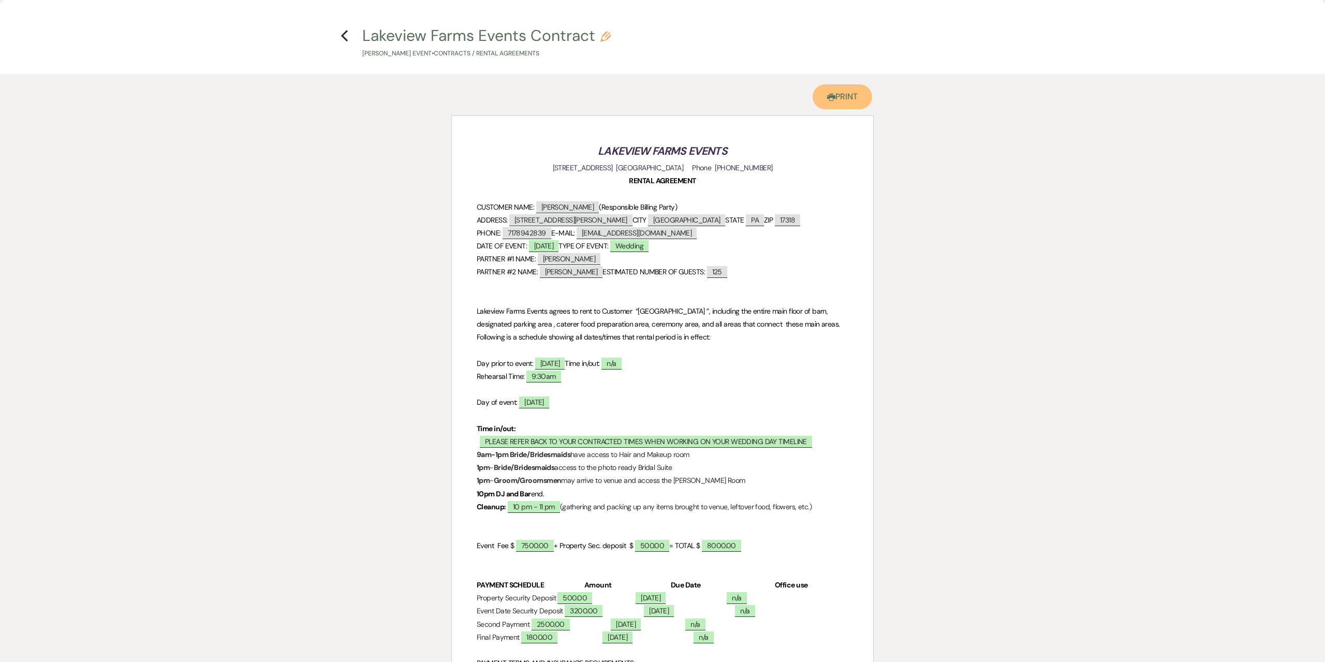
click at [853, 95] on link "Printer Print" at bounding box center [842, 96] width 60 height 25
click at [343, 34] on use "button" at bounding box center [344, 35] width 7 height 11
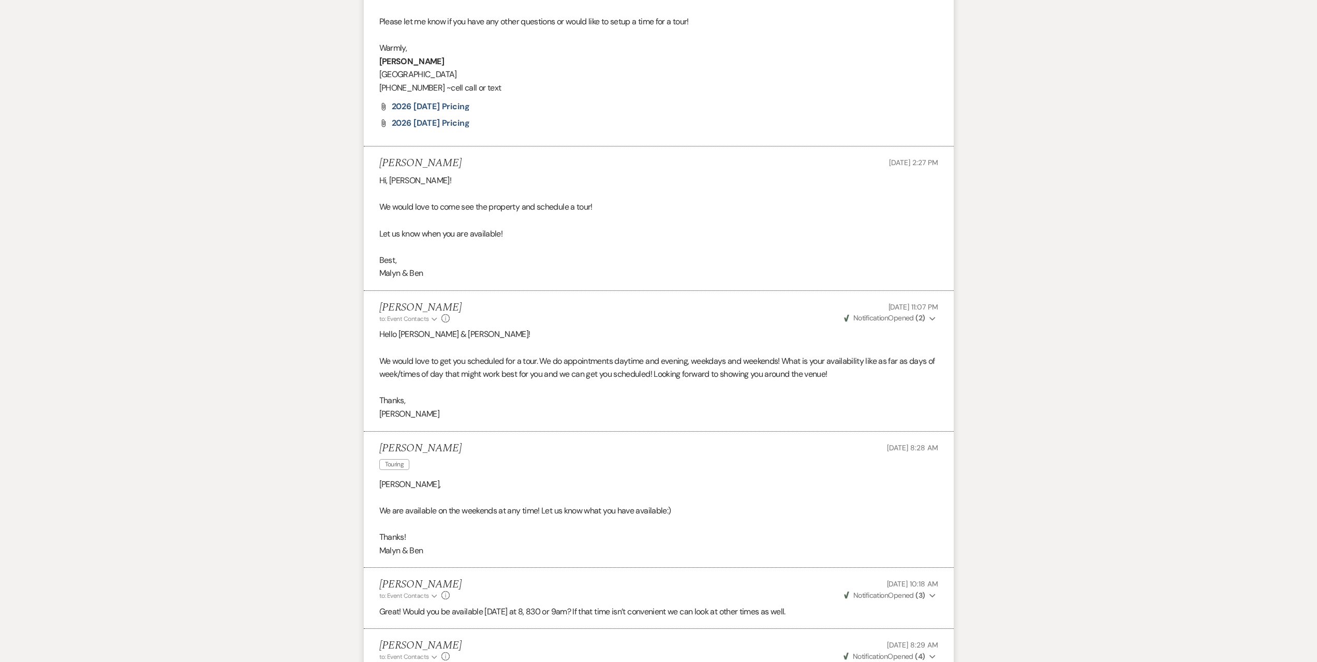
scroll to position [1247, 0]
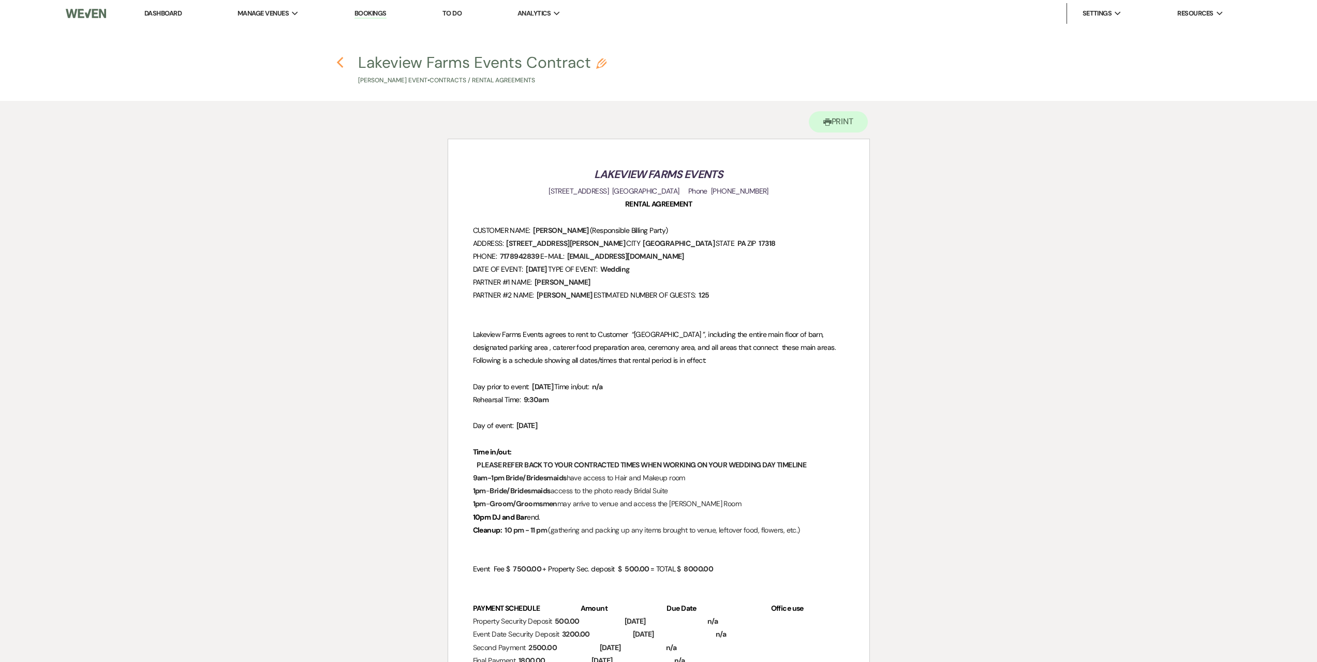
click at [338, 65] on icon "Previous" at bounding box center [340, 62] width 8 height 12
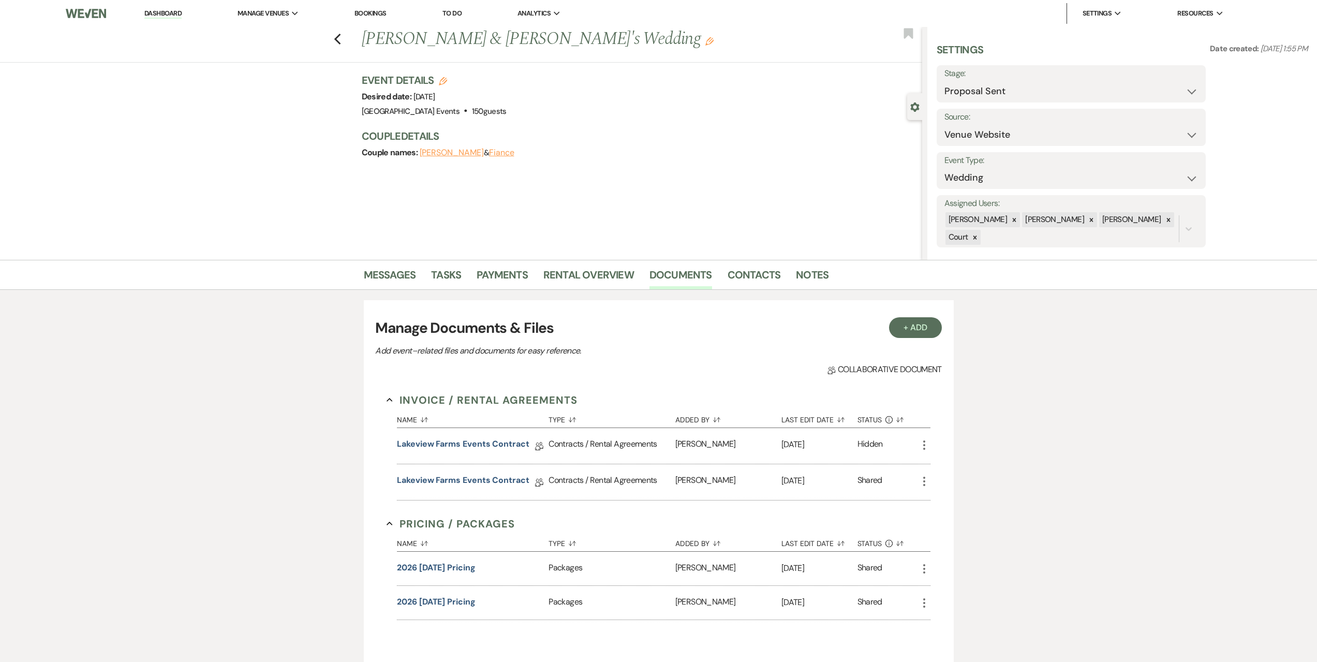
click at [1115, 79] on label "Stage:" at bounding box center [1071, 73] width 254 height 15
click at [1096, 94] on select "Inquiry Follow Up Tour Requested Tour Confirmed Toured Proposal Sent Booked Lost" at bounding box center [1071, 91] width 254 height 20
select select "7"
click at [944, 81] on select "Inquiry Follow Up Tour Requested Tour Confirmed Toured Proposal Sent Booked Lost" at bounding box center [1071, 91] width 254 height 20
click at [1170, 87] on button "Save" at bounding box center [1176, 83] width 58 height 21
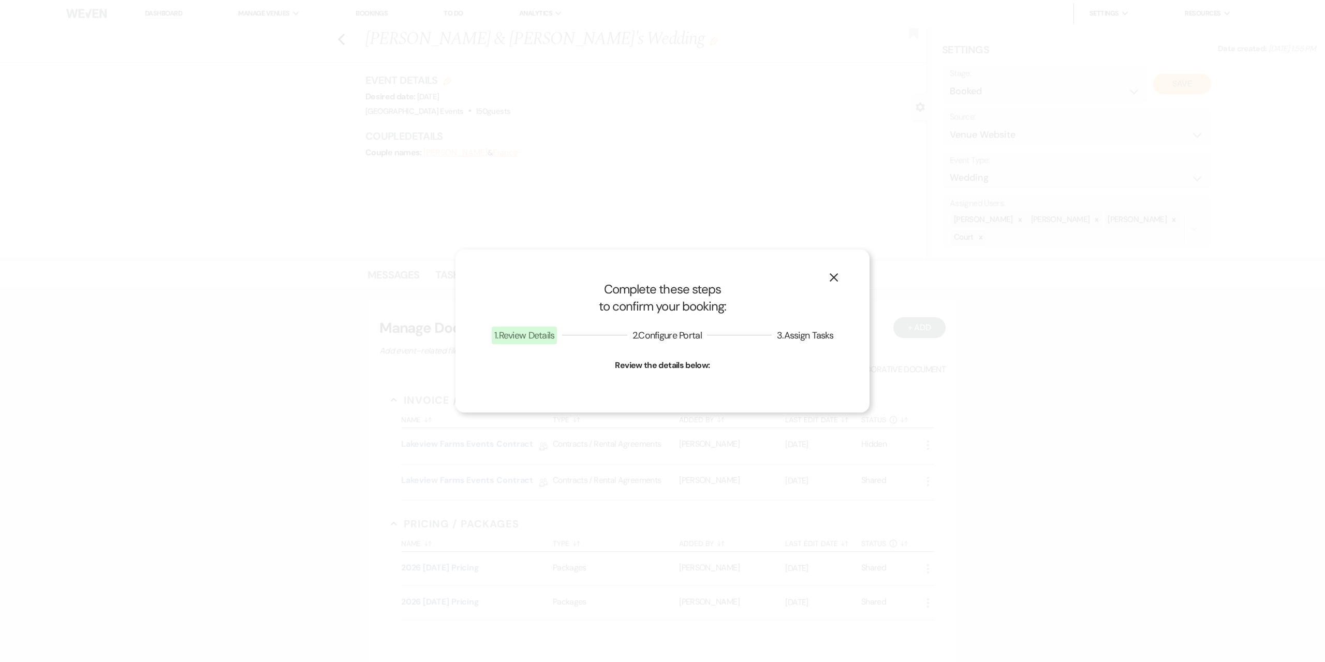
select select "1"
select select "524"
select select "false"
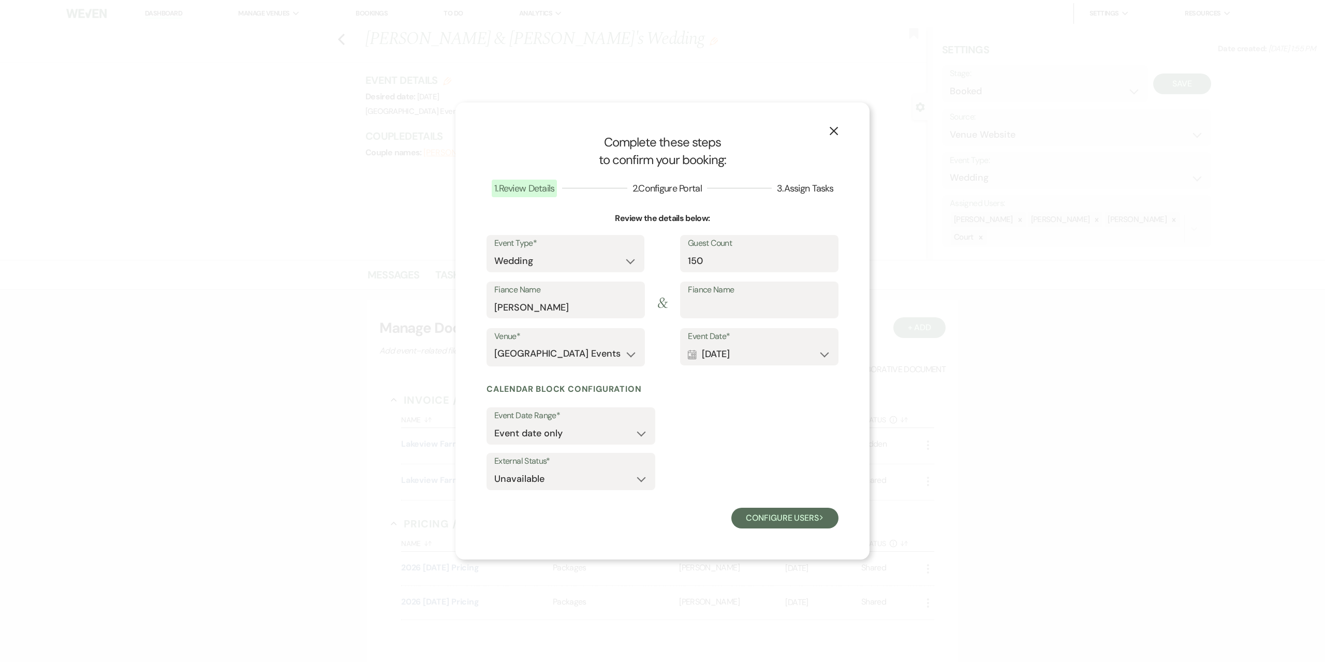
click at [745, 340] on label "Event Date*" at bounding box center [759, 336] width 143 height 15
click at [740, 351] on button "Calendar [DATE] Expand" at bounding box center [759, 354] width 143 height 21
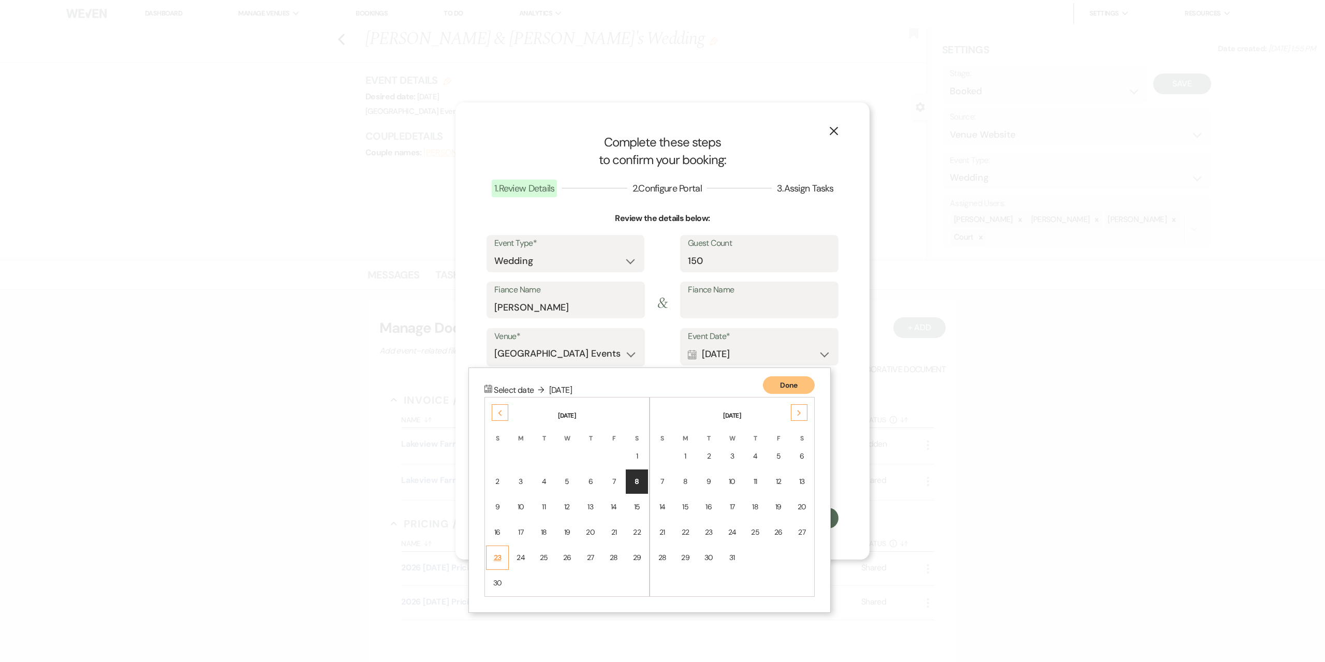
click at [495, 551] on td "23" at bounding box center [497, 557] width 23 height 24
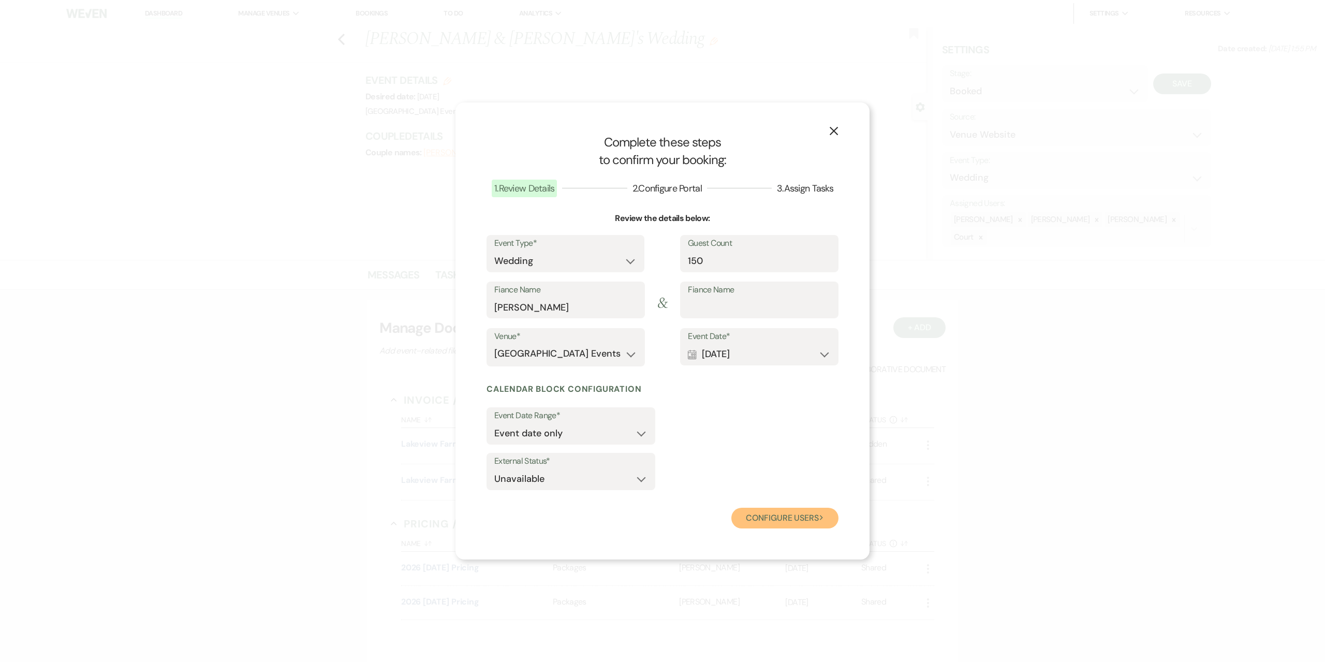
click at [754, 517] on button "Configure users Next" at bounding box center [784, 518] width 107 height 21
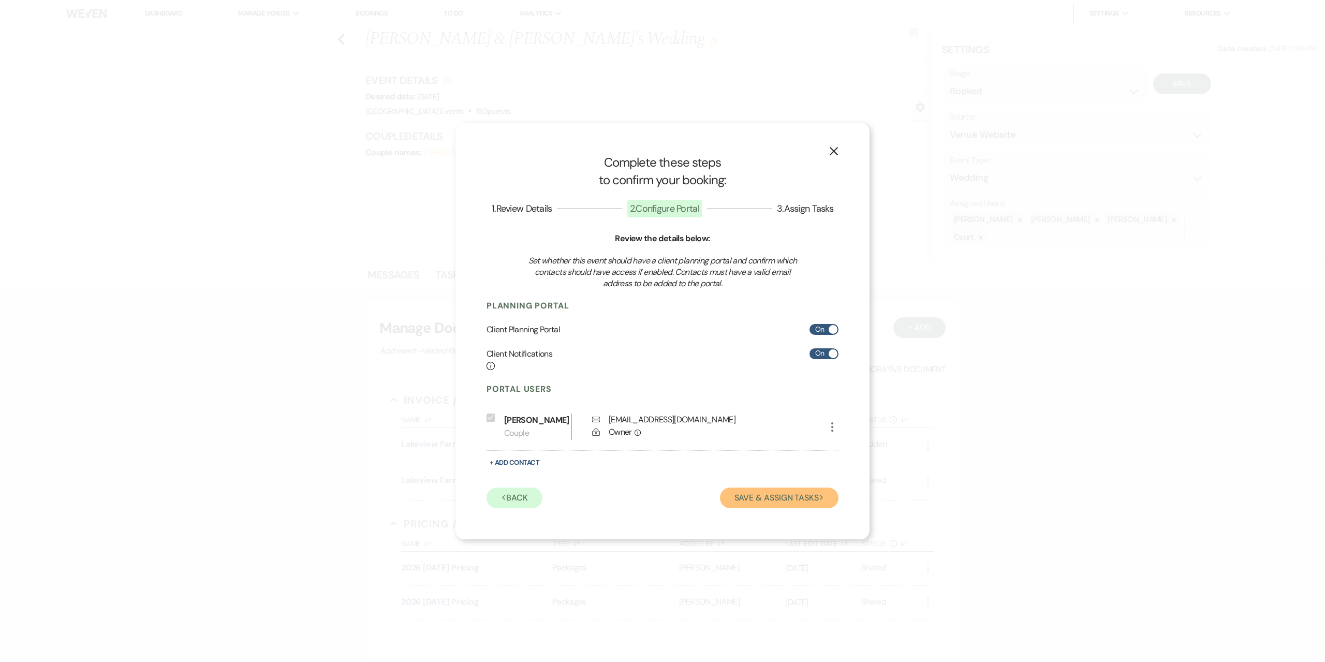
click at [756, 497] on button "Save & Assign Tasks Next" at bounding box center [779, 497] width 118 height 21
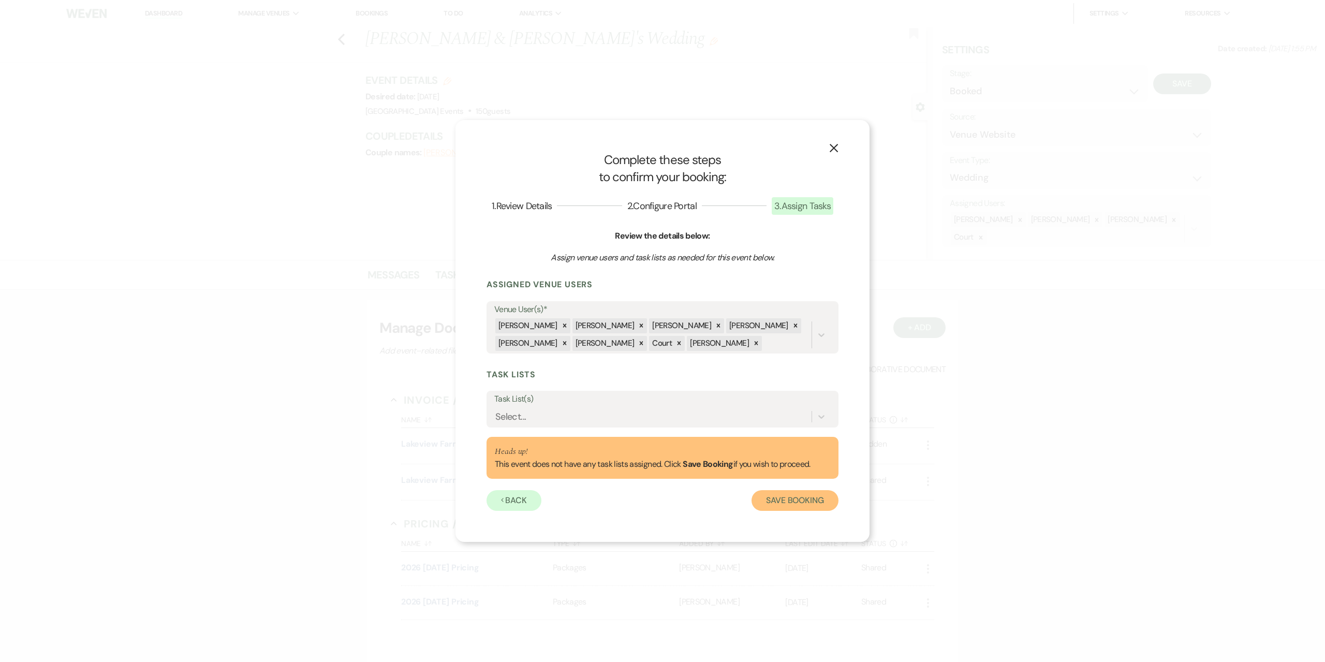
click at [775, 496] on button "Save Booking" at bounding box center [794, 500] width 87 height 21
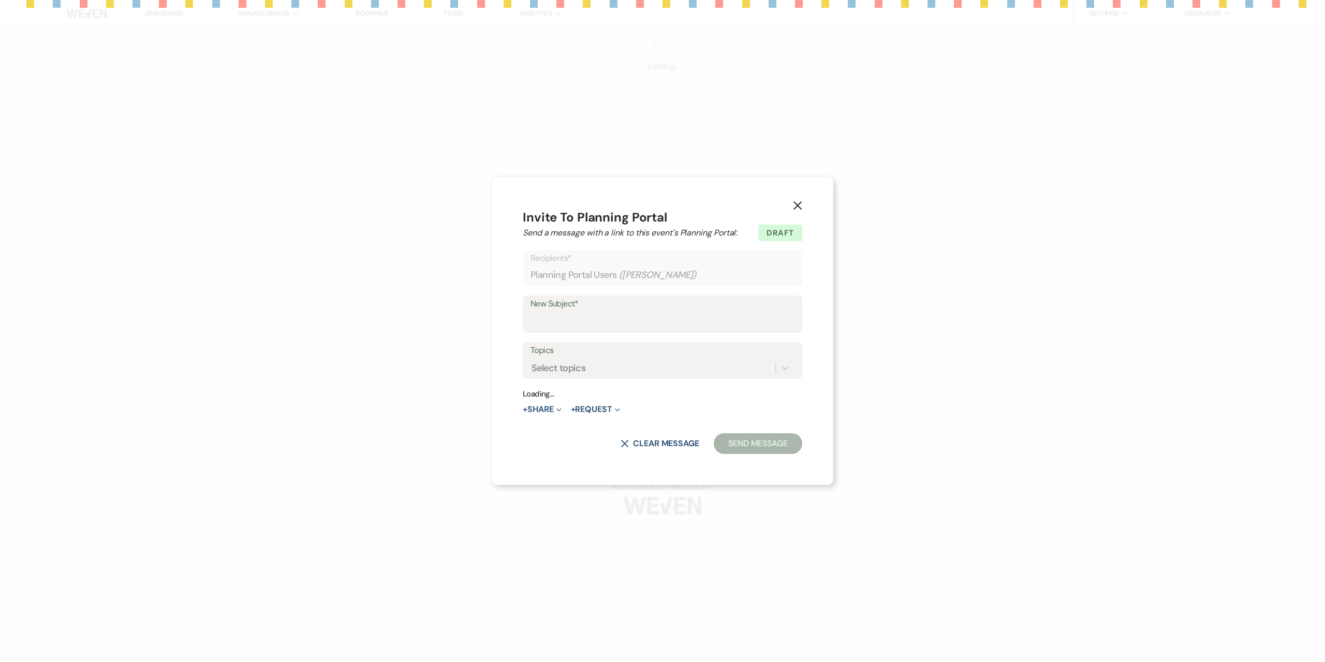
select select "343"
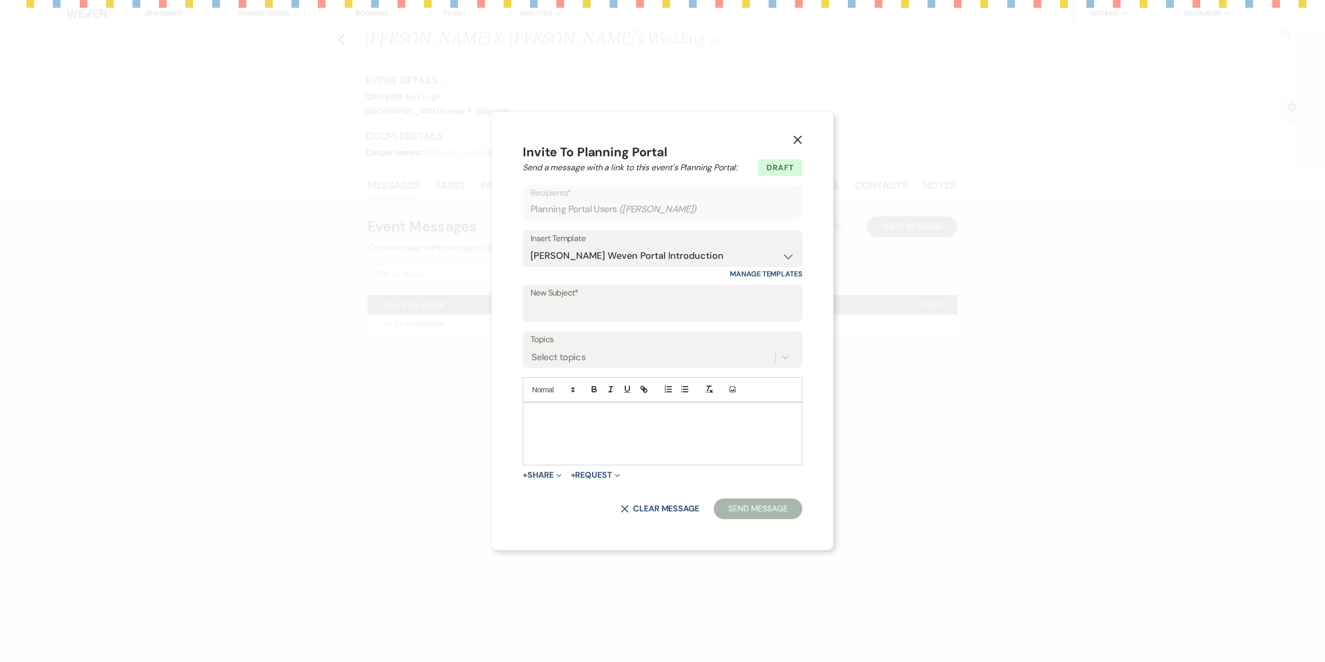
type input "Planning your wedding at [GEOGRAPHIC_DATA] Events"
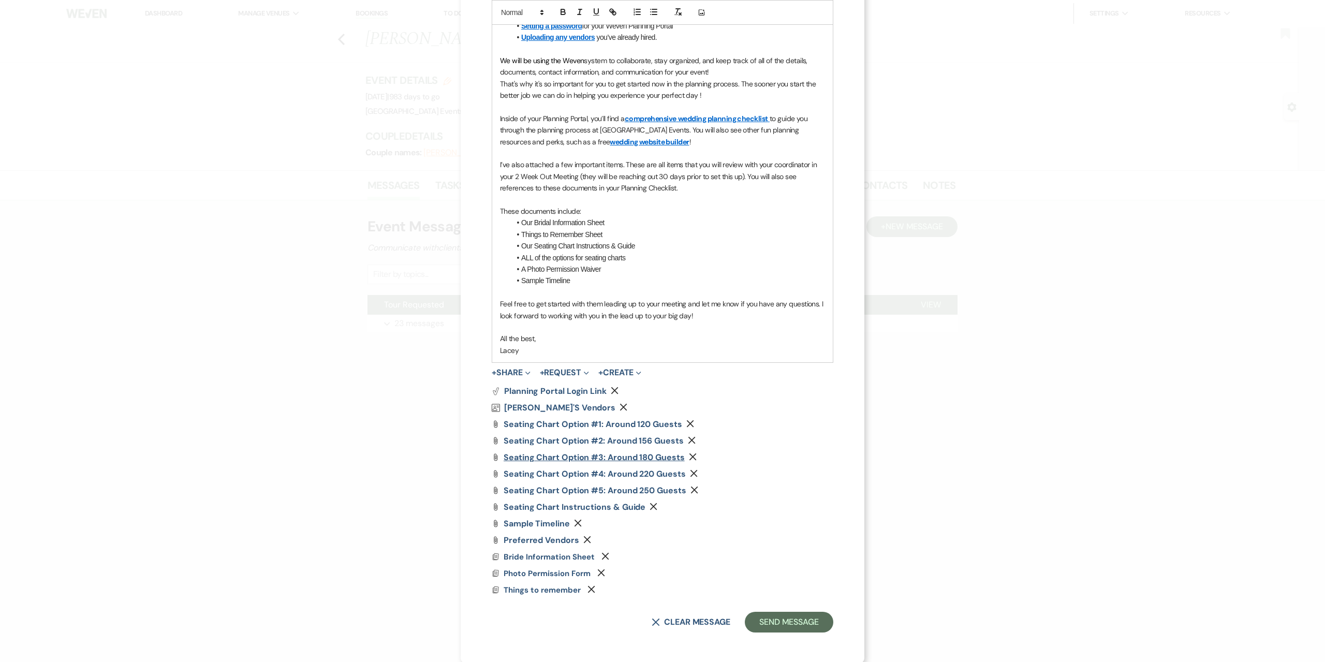
scroll to position [336, 0]
drag, startPoint x: 523, startPoint y: 350, endPoint x: 463, endPoint y: 353, distance: 59.6
click at [463, 353] on div "X Invite To Planning Portal Send a message with a link to this event's Planning…" at bounding box center [663, 163] width 404 height 998
click at [583, 537] on use "button" at bounding box center [586, 538] width 7 height 7
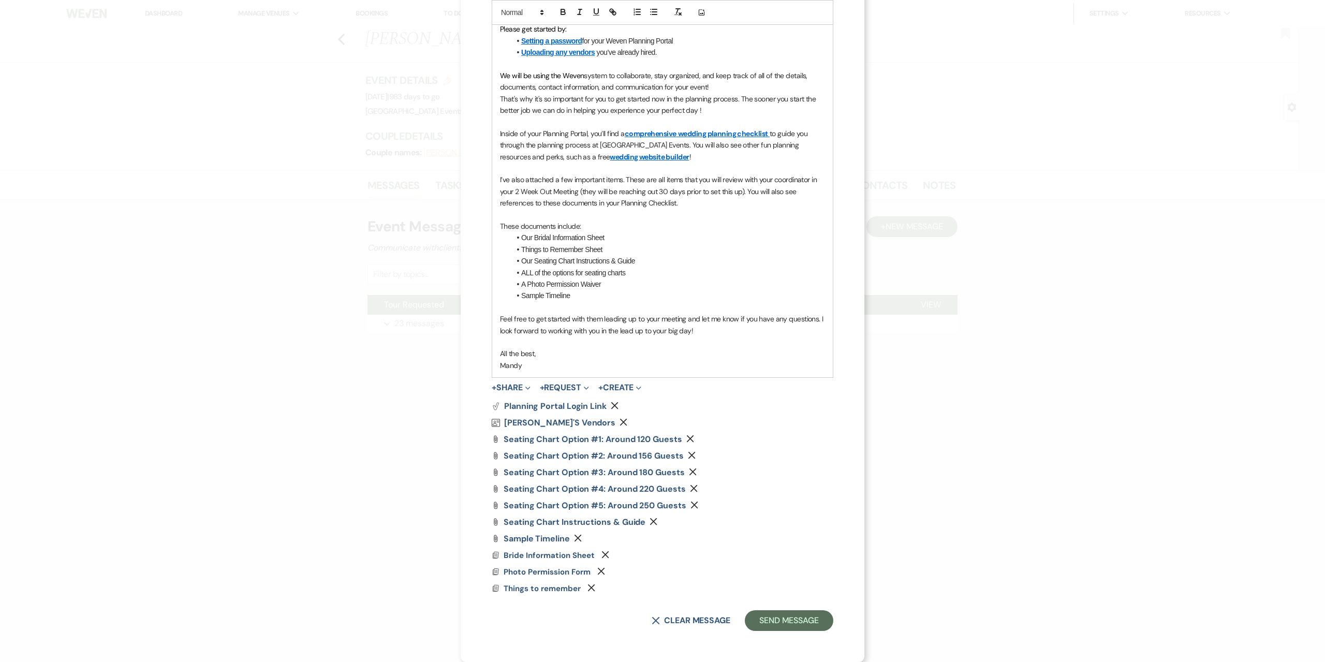
scroll to position [320, 0]
click at [506, 390] on button "+ Share Expand" at bounding box center [511, 387] width 39 height 8
click at [510, 402] on button "Doc Upload Documents" at bounding box center [564, 408] width 145 height 19
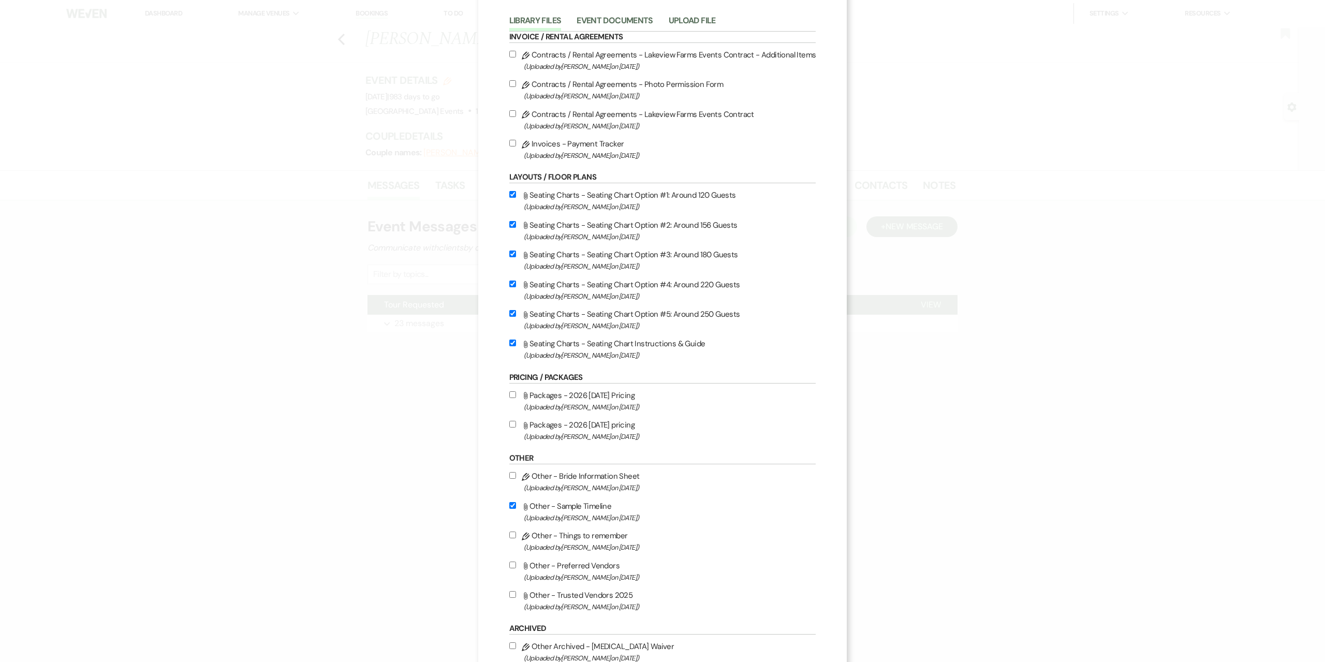
scroll to position [176, 0]
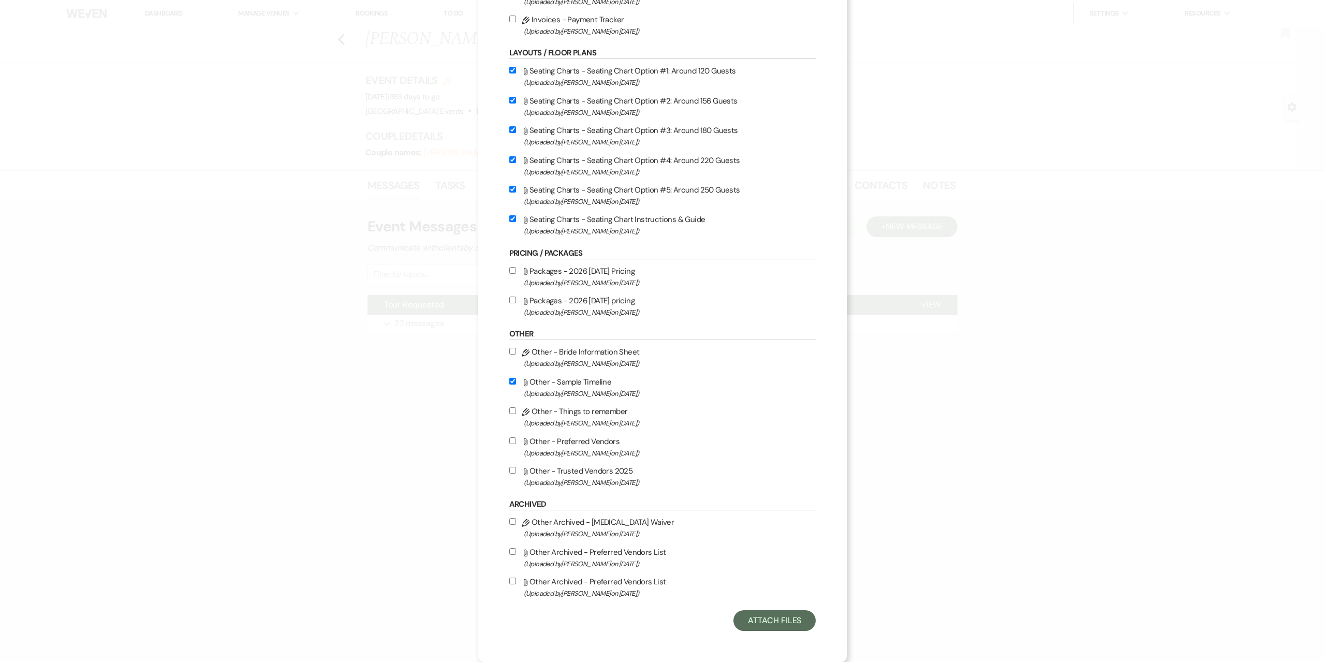
click at [580, 472] on label "Attach File Other - Trusted Vendors 2025 (Uploaded by [PERSON_NAME] on [DATE] )" at bounding box center [662, 476] width 307 height 24
click at [516, 472] on input "Attach File Other - Trusted Vendors 2025 (Uploaded by [PERSON_NAME] on [DATE] )" at bounding box center [512, 470] width 7 height 7
checkbox input "true"
click at [779, 622] on button "Attach Files" at bounding box center [774, 620] width 82 height 21
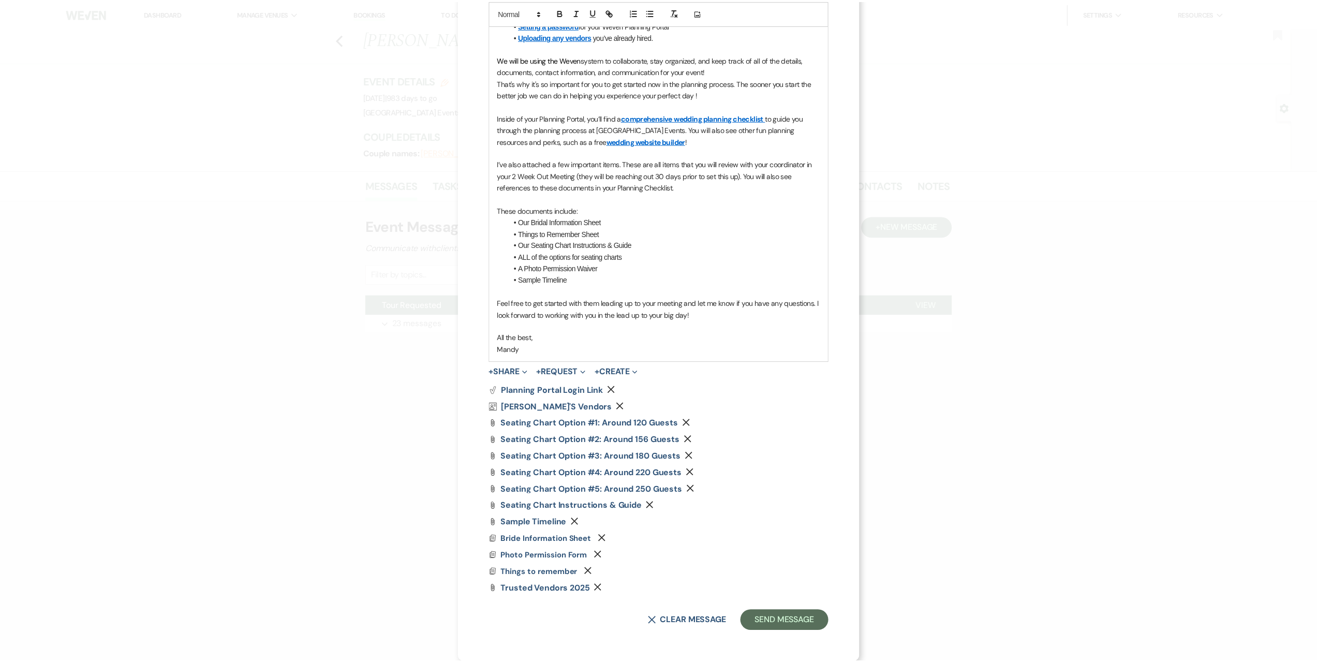
scroll to position [336, 0]
click at [781, 612] on button "Send Message" at bounding box center [789, 620] width 88 height 21
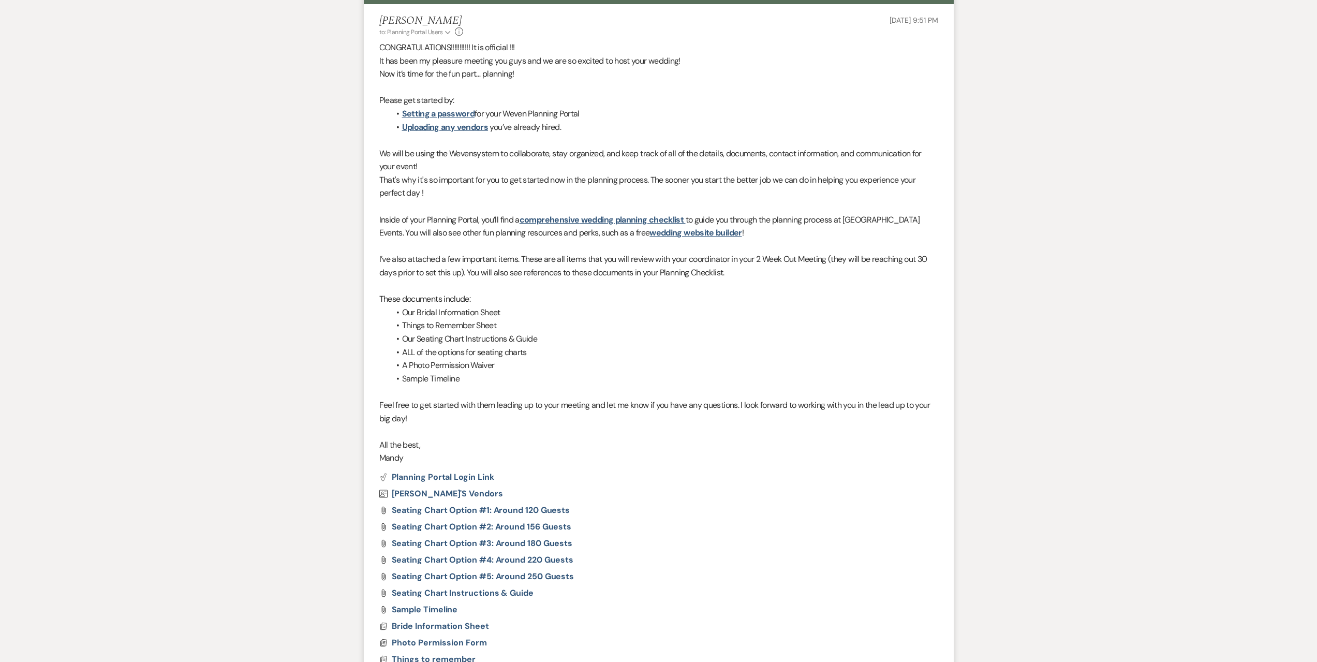
scroll to position [507, 0]
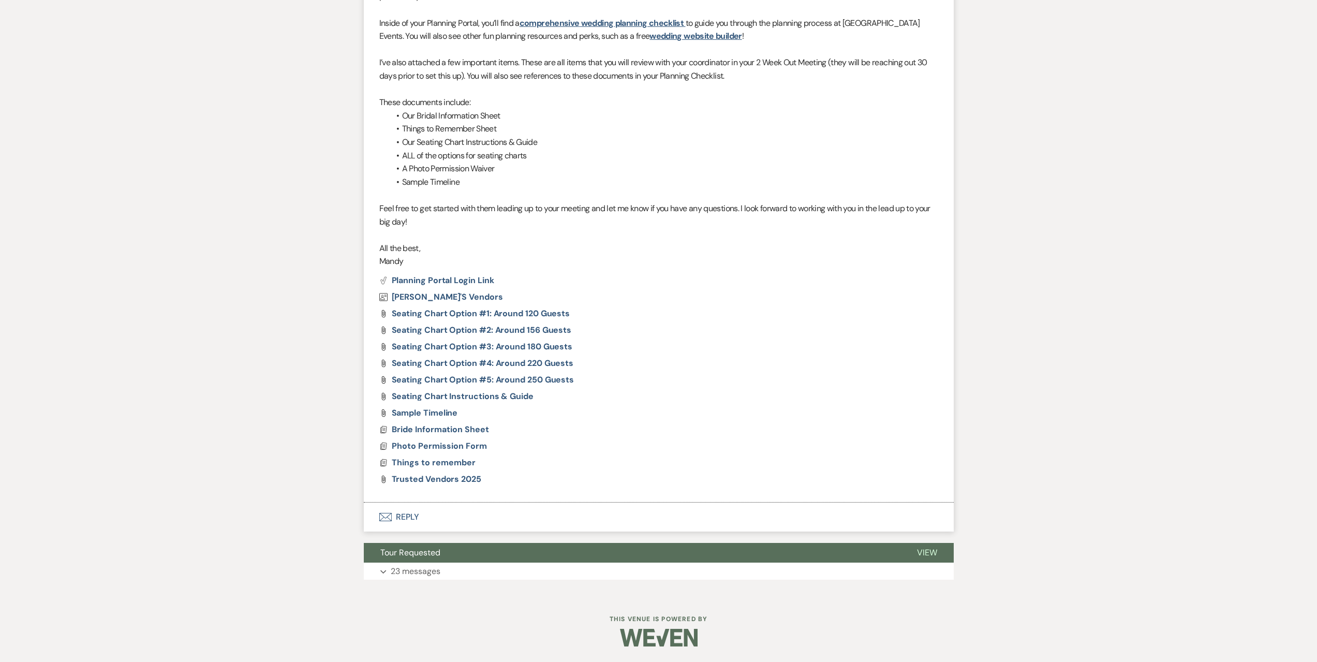
click at [443, 521] on button "Envelope Reply" at bounding box center [659, 516] width 590 height 29
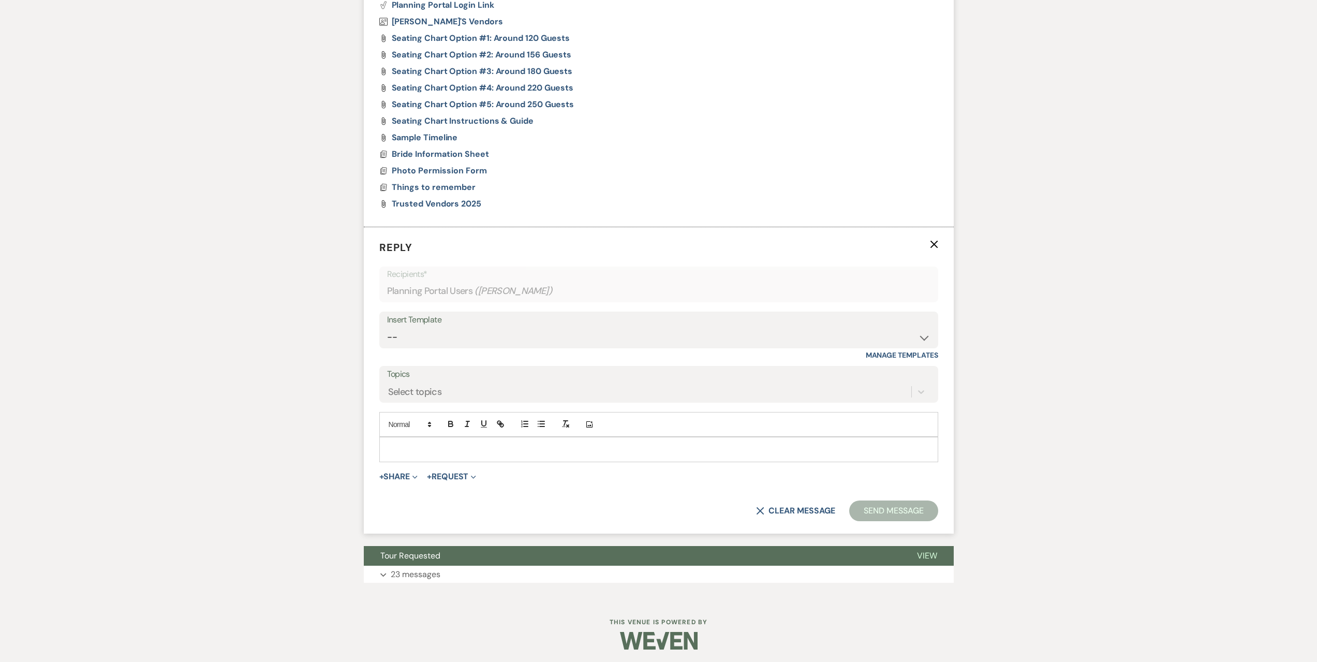
scroll to position [785, 0]
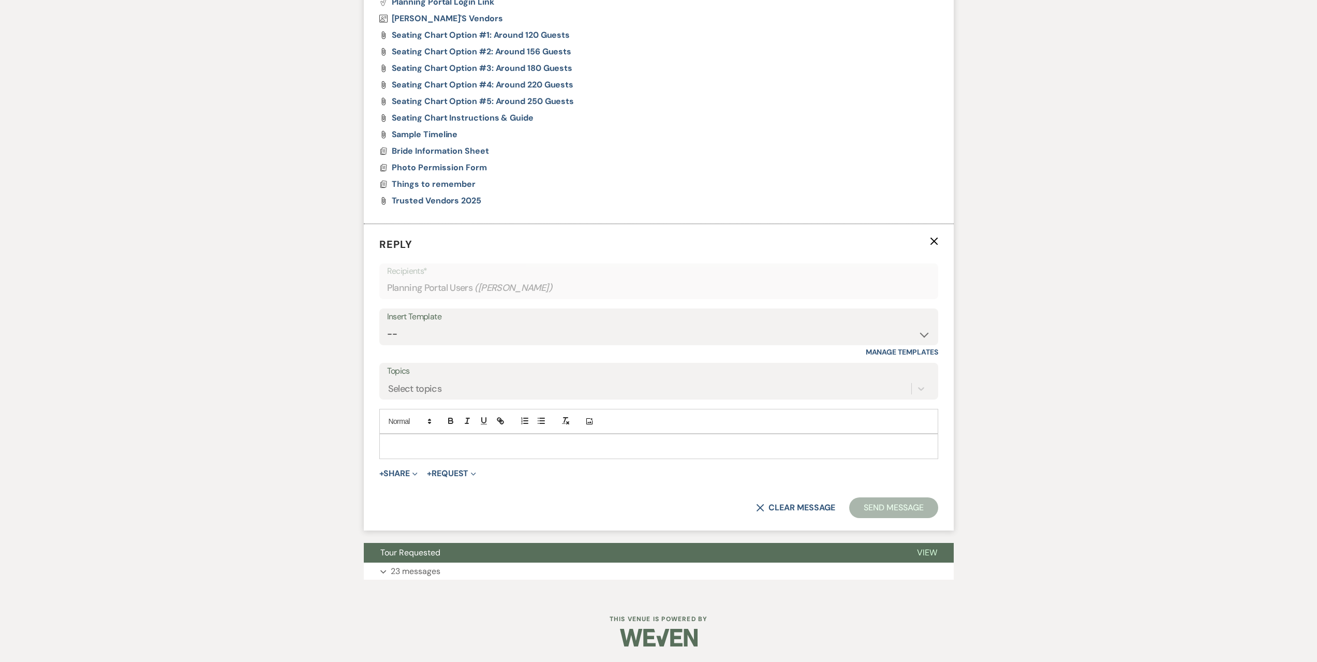
click at [458, 436] on div at bounding box center [659, 446] width 558 height 24
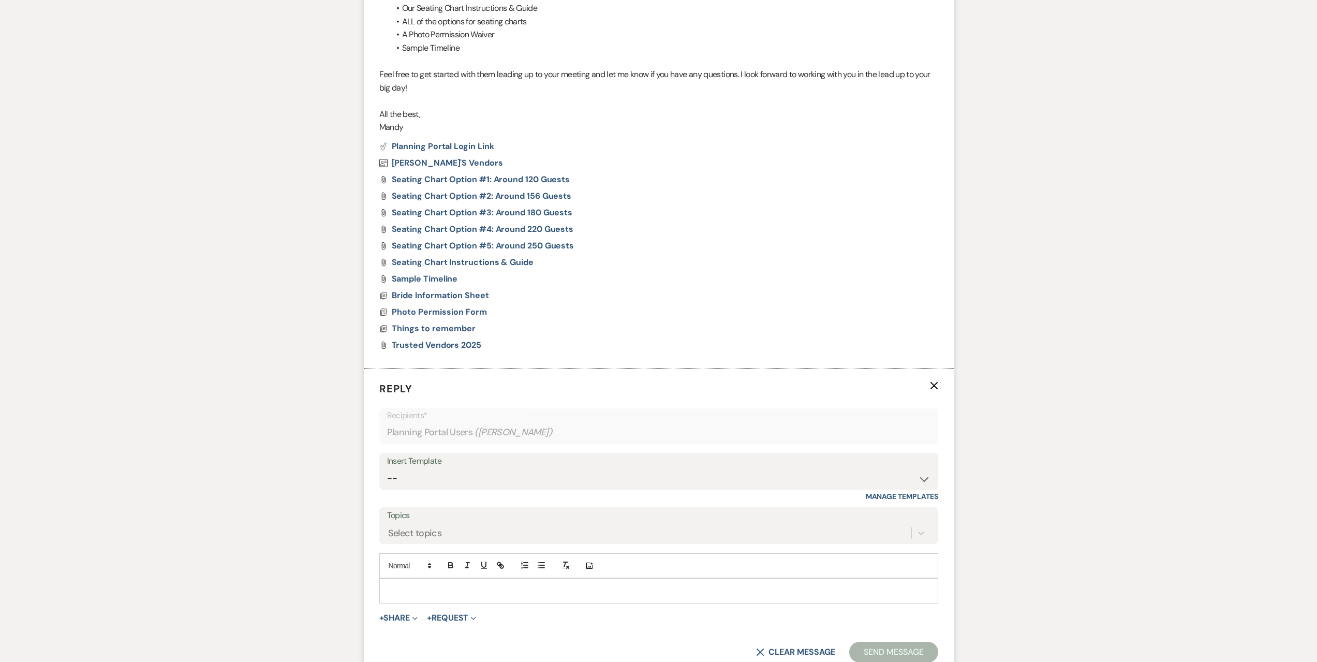
scroll to position [734, 0]
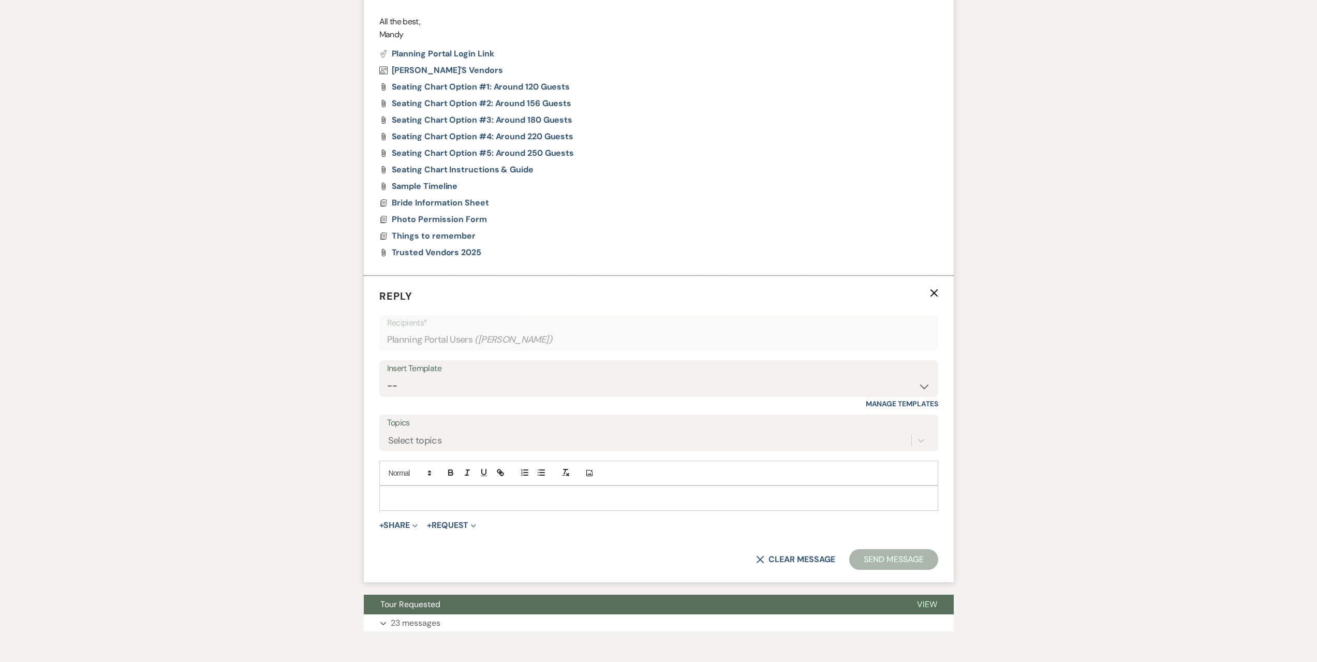
click at [411, 496] on p at bounding box center [659, 497] width 542 height 11
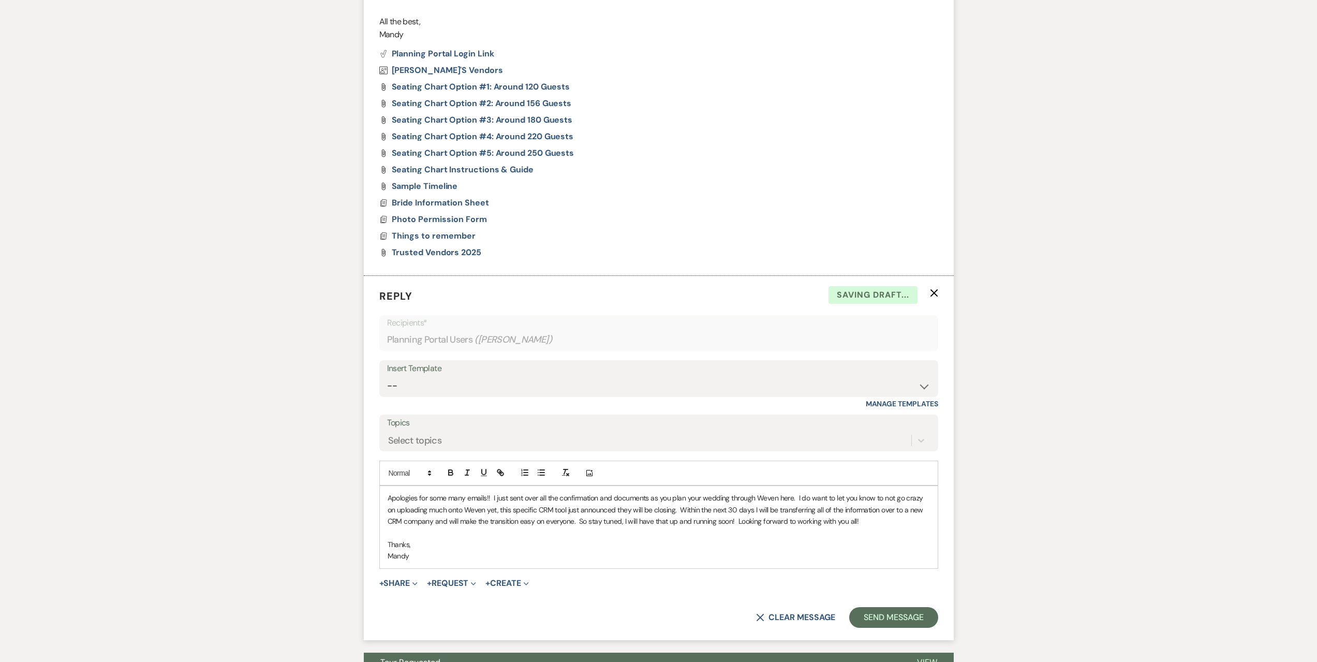
click at [445, 499] on p "Apologies for some many emails!! I just sent over all the confirmation and docu…" at bounding box center [659, 509] width 542 height 35
click at [712, 509] on p "Apologies for so many emails!! I just sent over all the confirmation and docume…" at bounding box center [659, 509] width 542 height 35
click at [927, 619] on button "Send Message" at bounding box center [893, 617] width 88 height 21
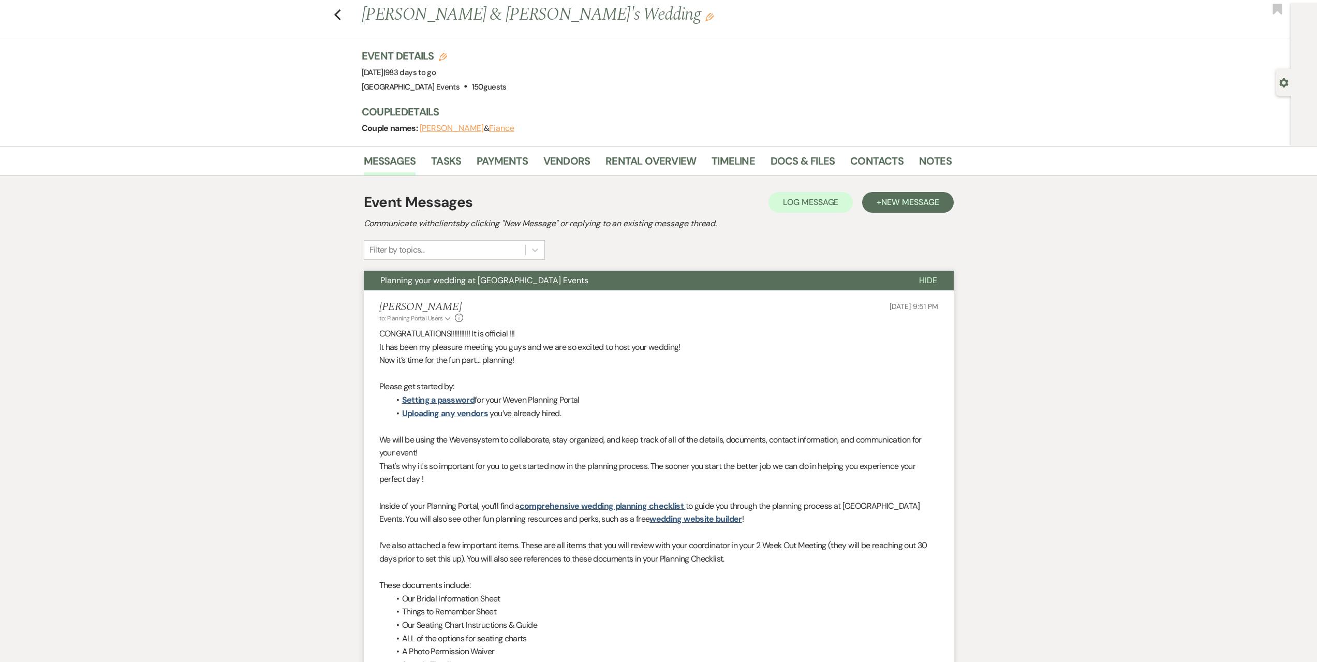
scroll to position [0, 0]
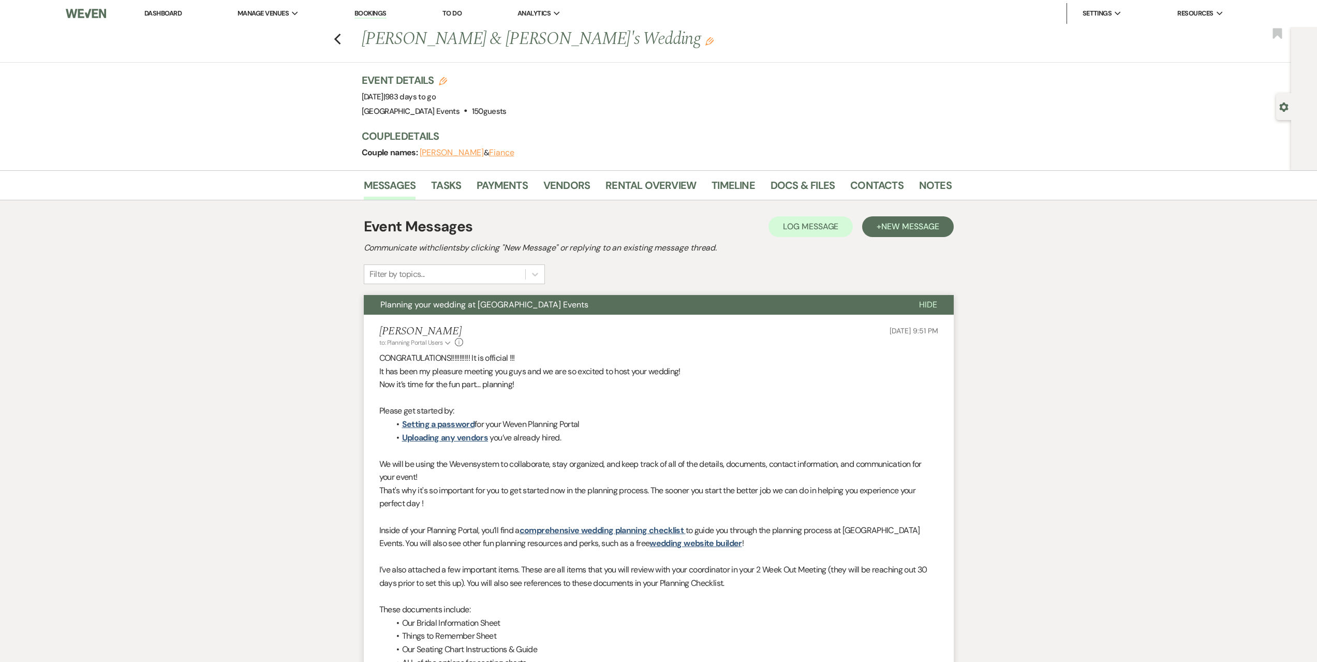
click at [173, 13] on link "Dashboard" at bounding box center [162, 13] width 37 height 9
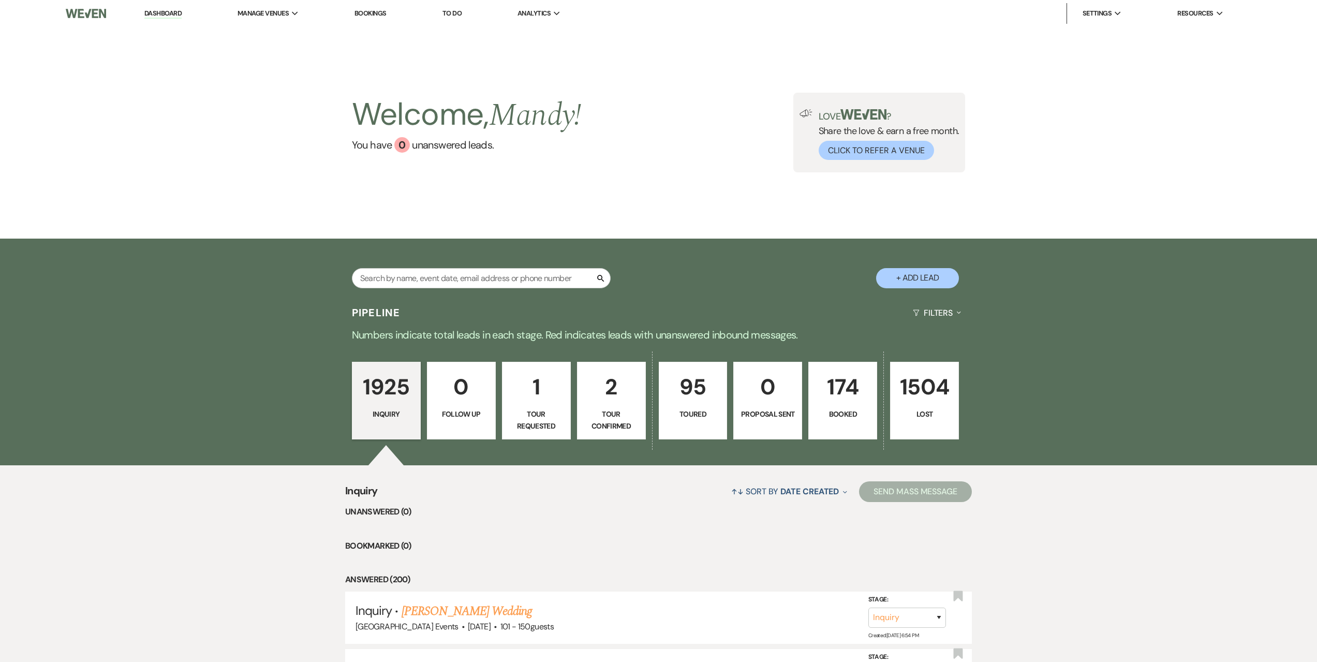
click at [606, 400] on p "2" at bounding box center [611, 386] width 55 height 35
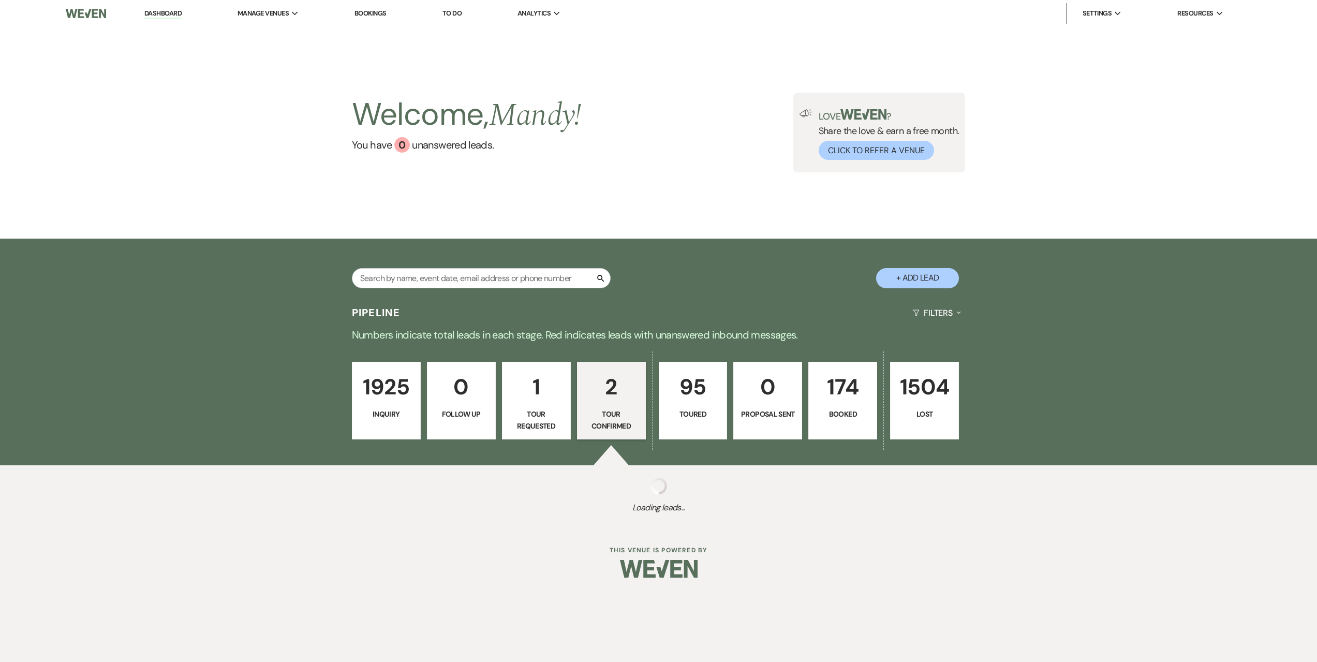
select select "4"
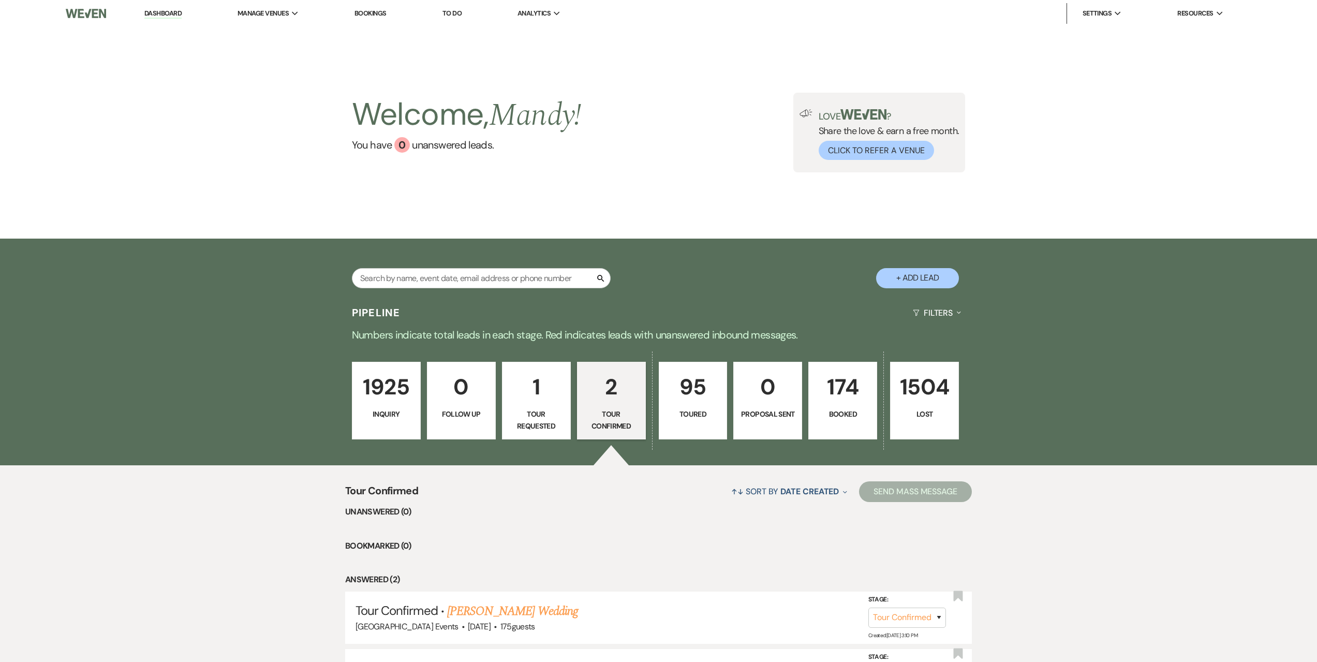
click at [544, 419] on p "Tour Requested" at bounding box center [536, 419] width 55 height 23
select select "2"
